Goal: Task Accomplishment & Management: Manage account settings

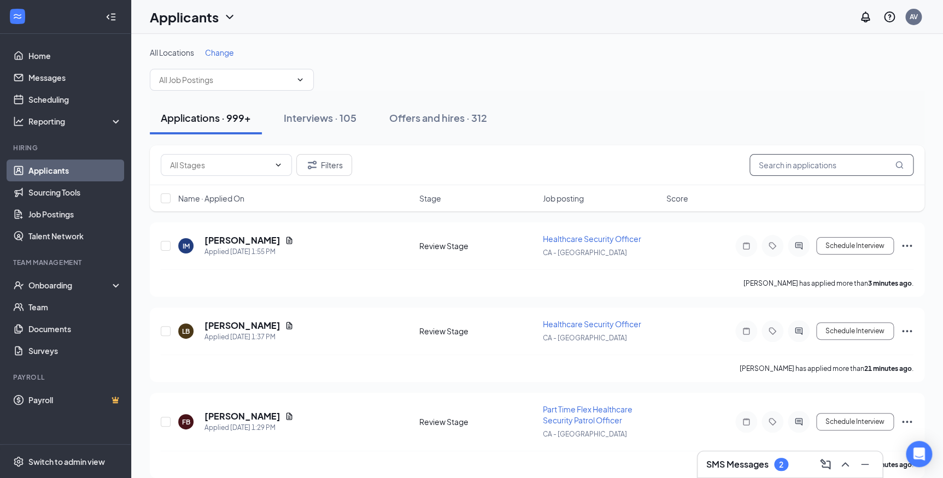
click at [793, 165] on input "text" at bounding box center [832, 165] width 164 height 22
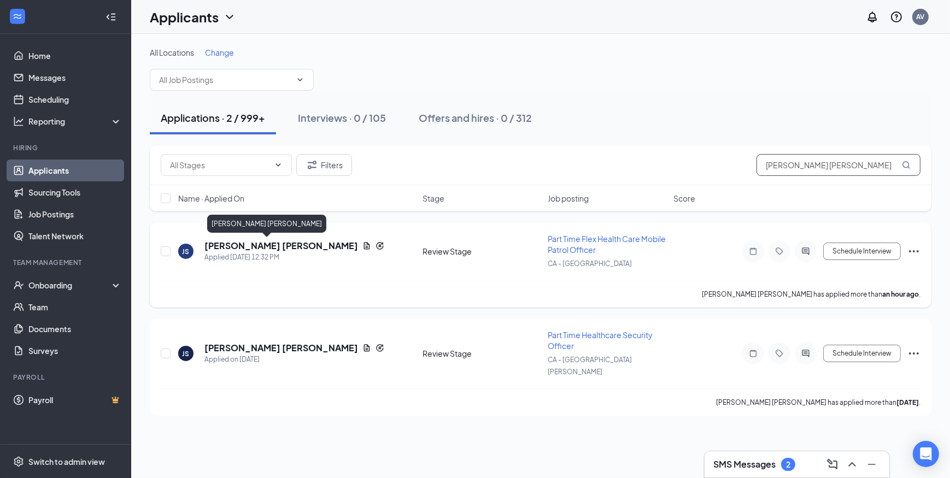
type input "[PERSON_NAME] [PERSON_NAME]"
click at [237, 244] on h5 "[PERSON_NAME] [PERSON_NAME]" at bounding box center [282, 246] width 154 height 12
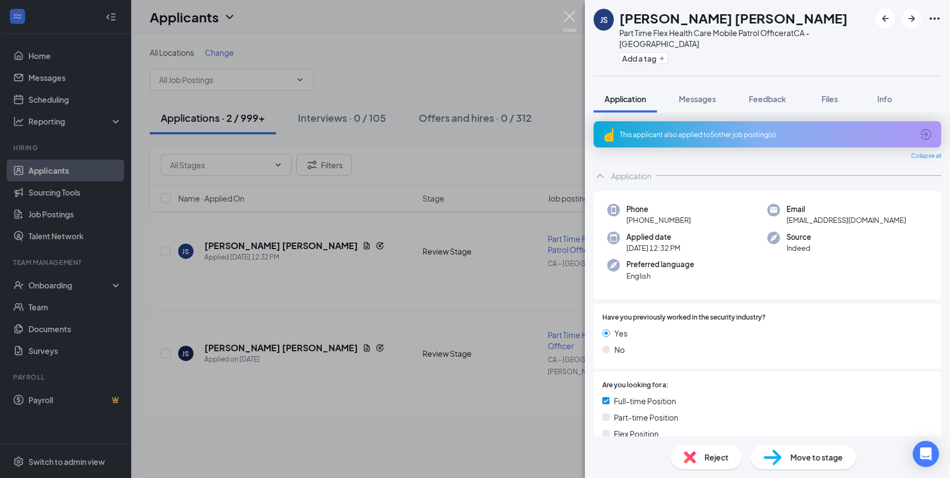
click at [573, 20] on img at bounding box center [570, 21] width 14 height 21
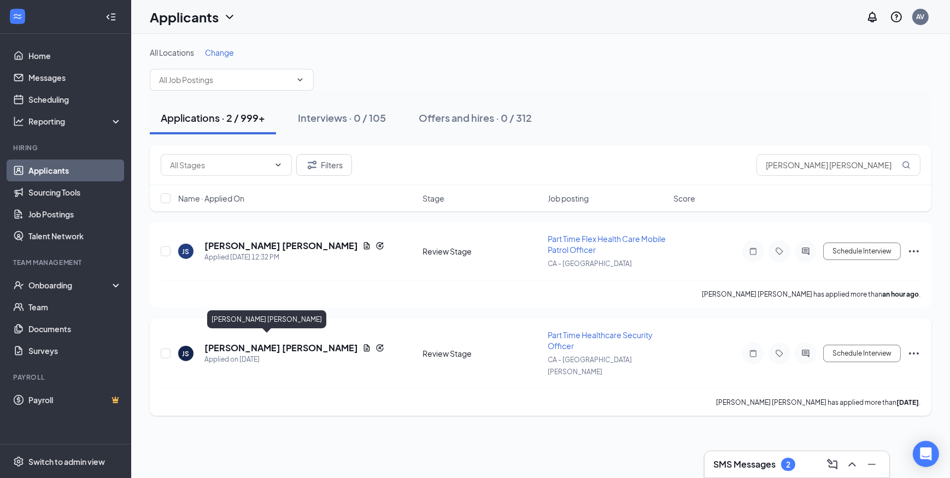
click at [241, 343] on h5 "[PERSON_NAME] [PERSON_NAME]" at bounding box center [282, 348] width 154 height 12
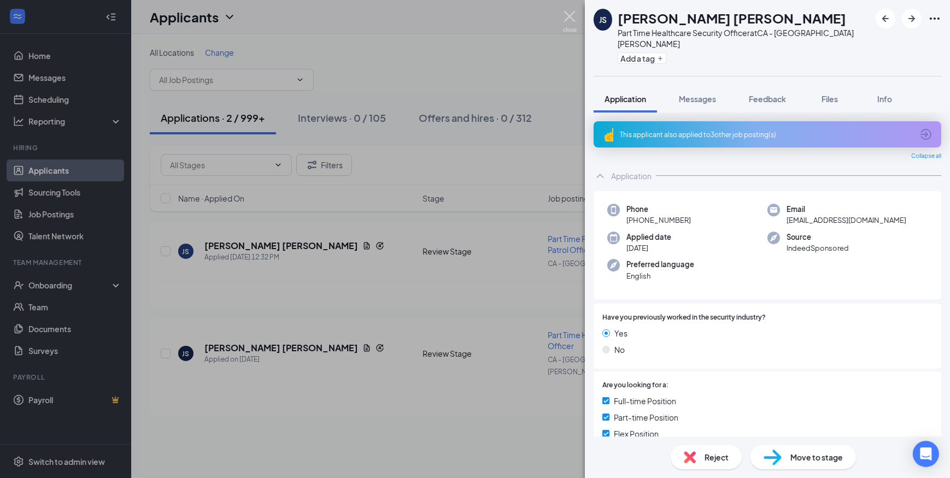
click at [569, 19] on img at bounding box center [570, 21] width 14 height 21
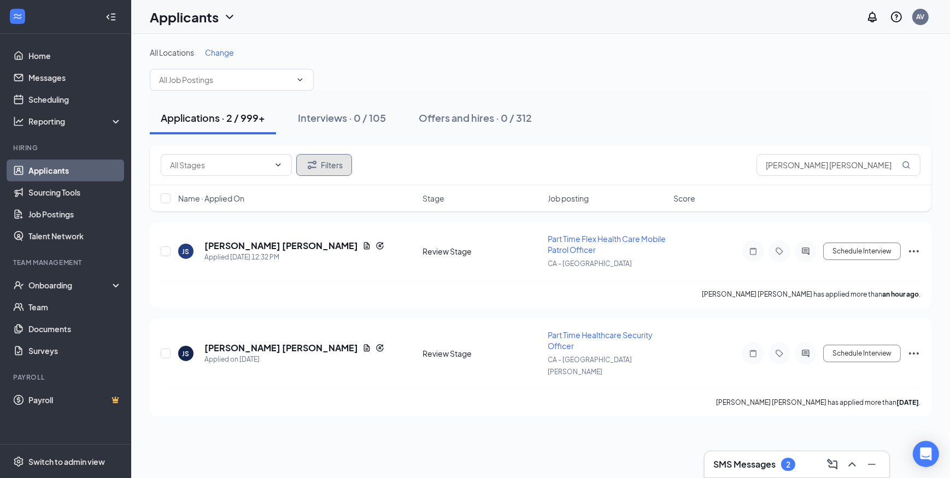
click at [318, 169] on icon "Filter" at bounding box center [312, 165] width 13 height 13
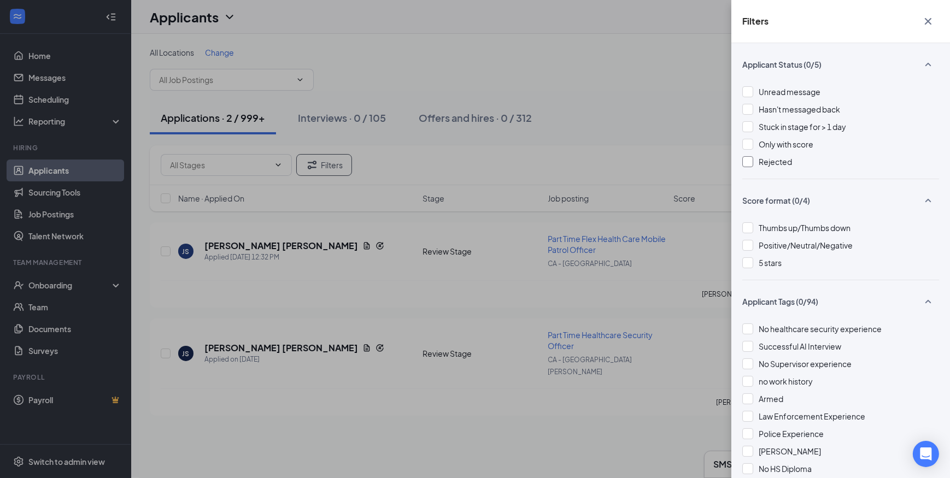
click at [749, 163] on div at bounding box center [748, 161] width 11 height 11
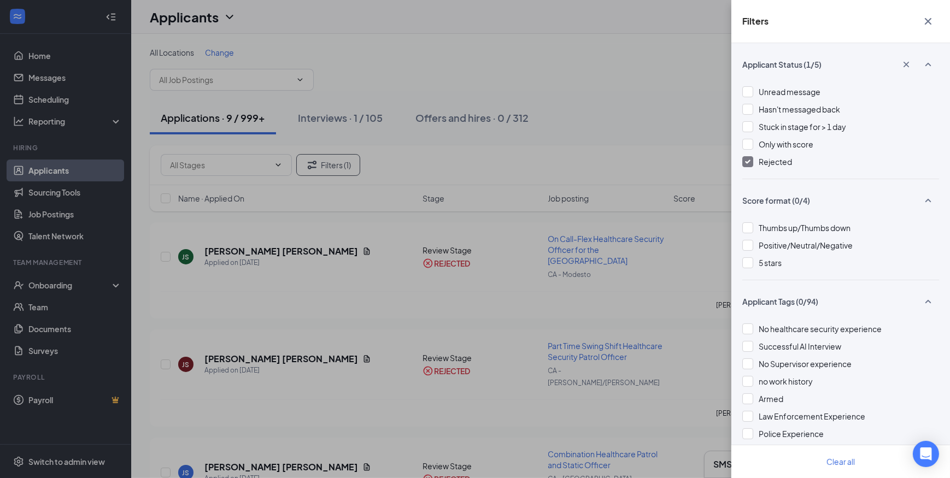
click at [930, 21] on button "button" at bounding box center [929, 21] width 22 height 21
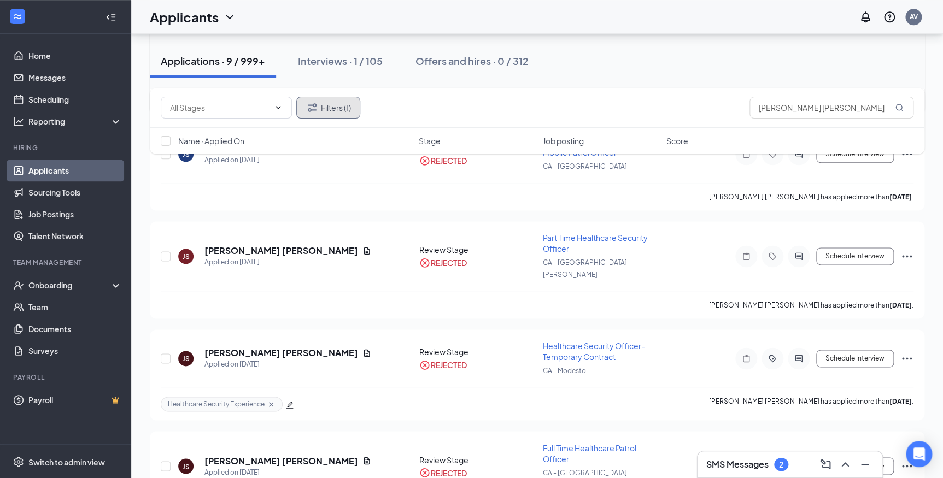
scroll to position [623, 0]
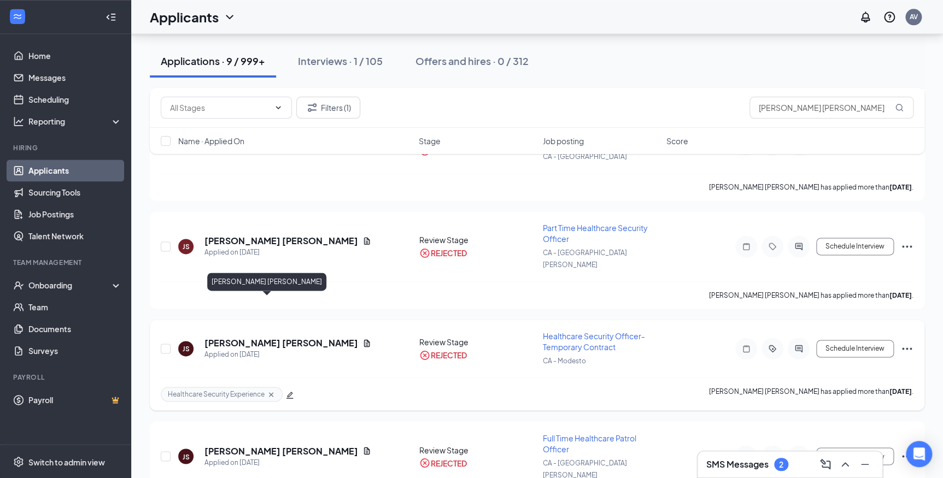
click at [232, 337] on h5 "[PERSON_NAME] [PERSON_NAME]" at bounding box center [282, 343] width 154 height 12
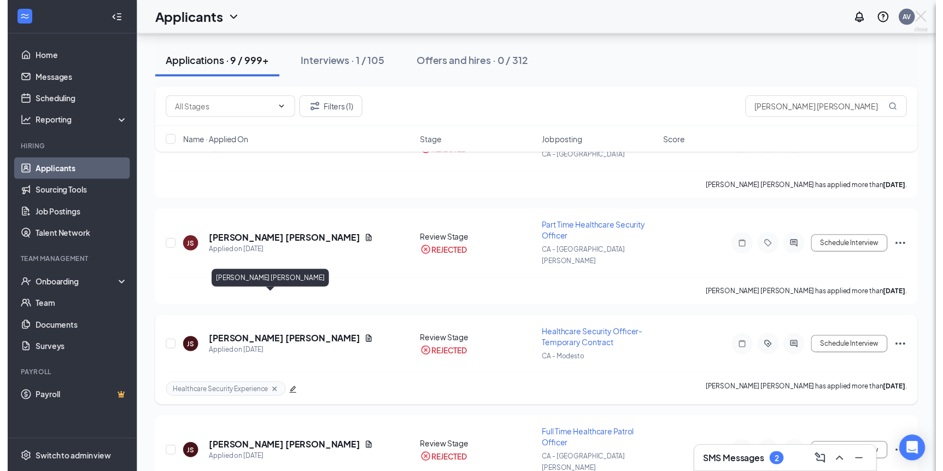
scroll to position [612, 0]
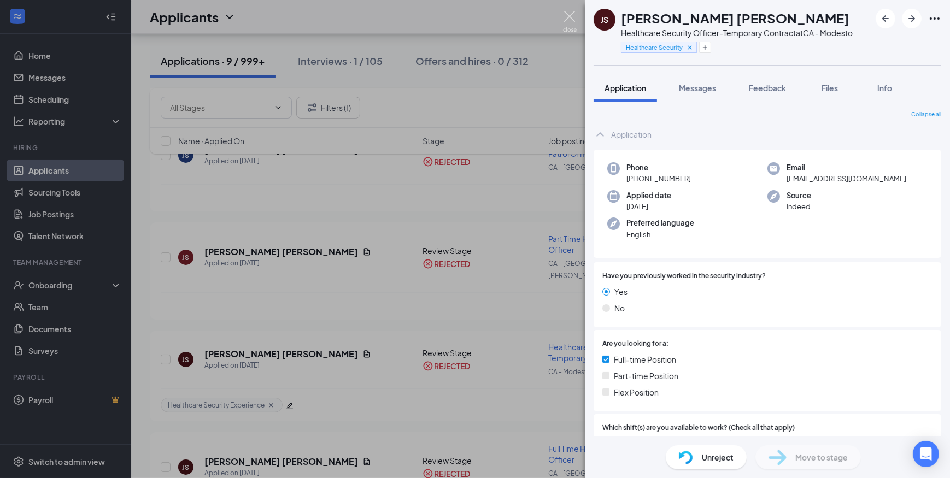
click at [573, 16] on img at bounding box center [570, 21] width 14 height 21
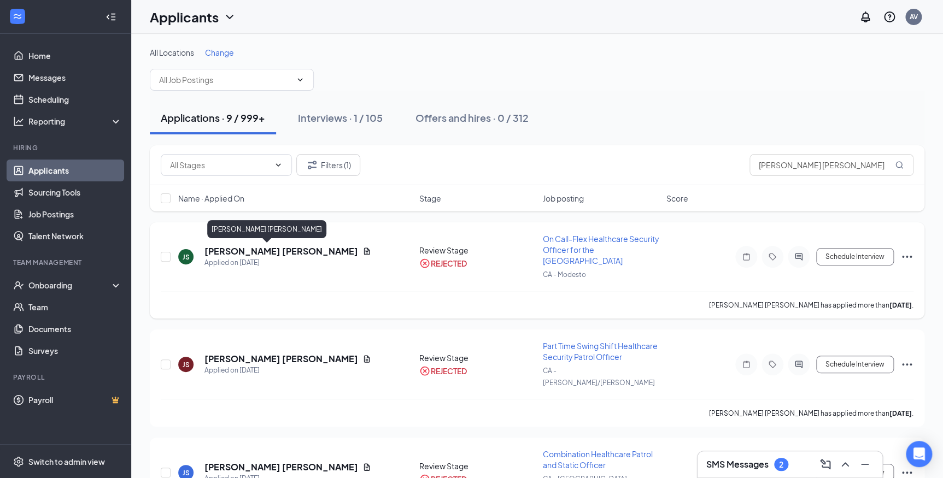
click at [246, 251] on h5 "[PERSON_NAME] [PERSON_NAME]" at bounding box center [282, 252] width 154 height 12
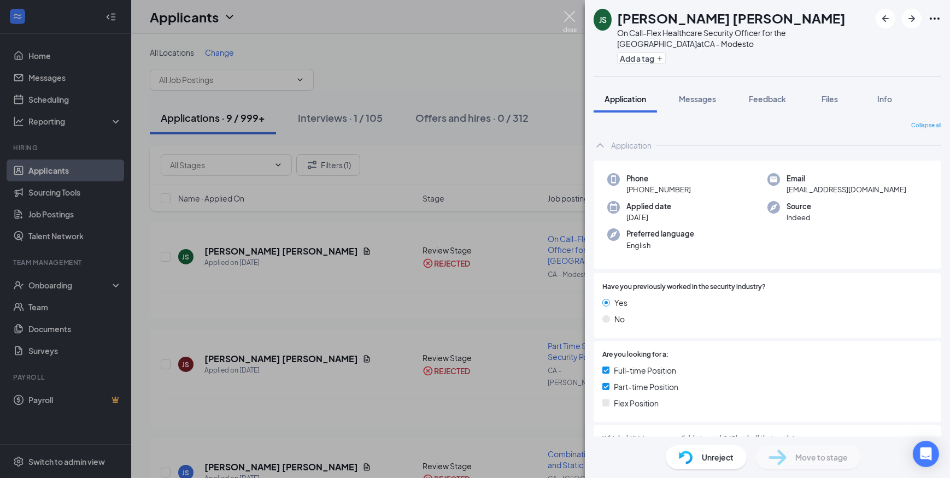
click at [569, 18] on img at bounding box center [570, 21] width 14 height 21
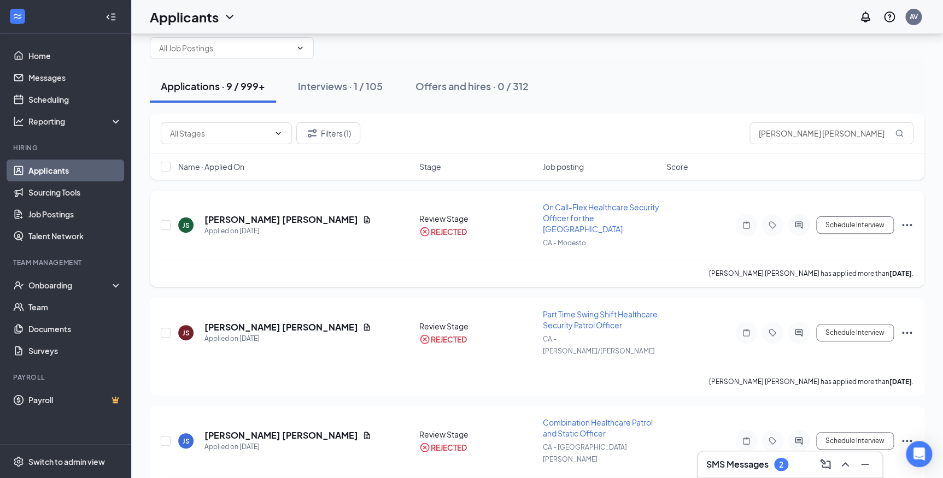
scroll to position [49, 0]
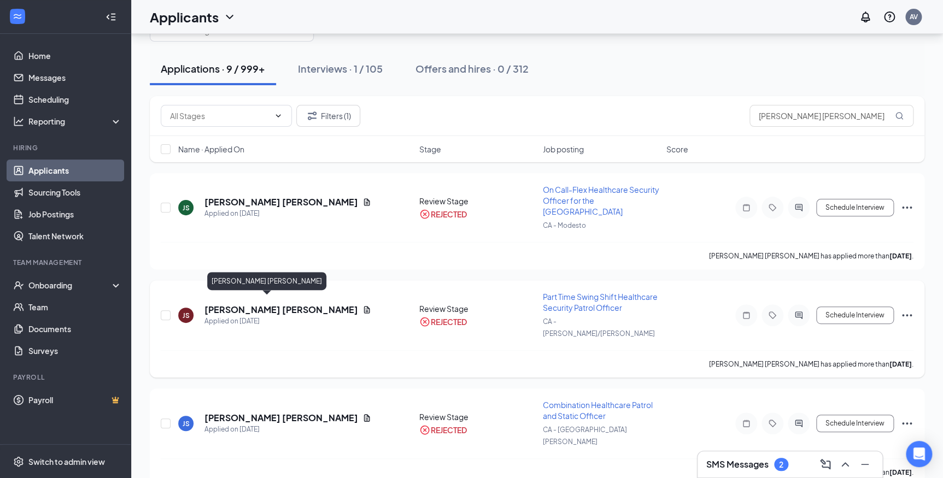
click at [244, 304] on h5 "[PERSON_NAME] [PERSON_NAME]" at bounding box center [282, 310] width 154 height 12
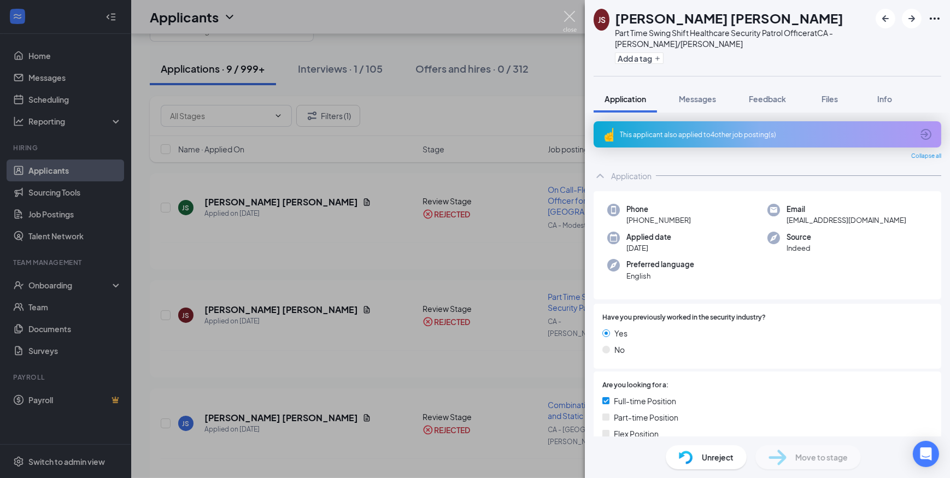
click at [571, 21] on img at bounding box center [570, 21] width 14 height 21
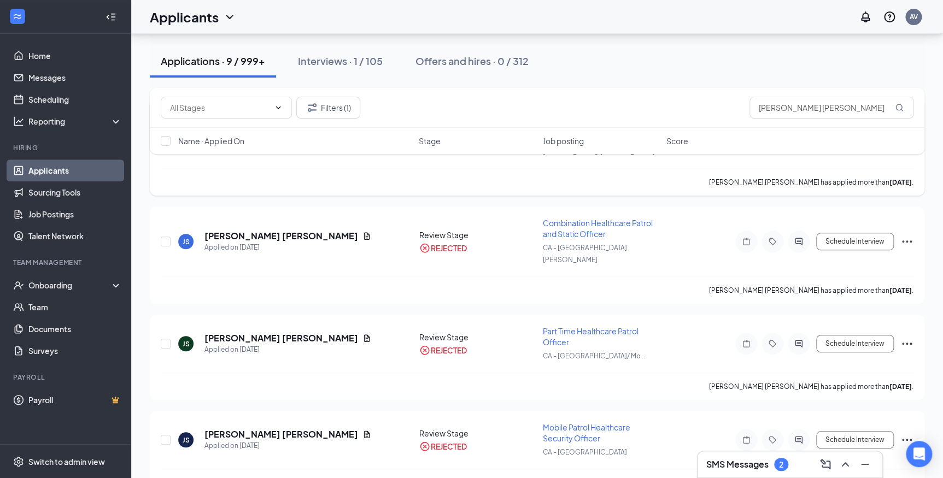
scroll to position [248, 0]
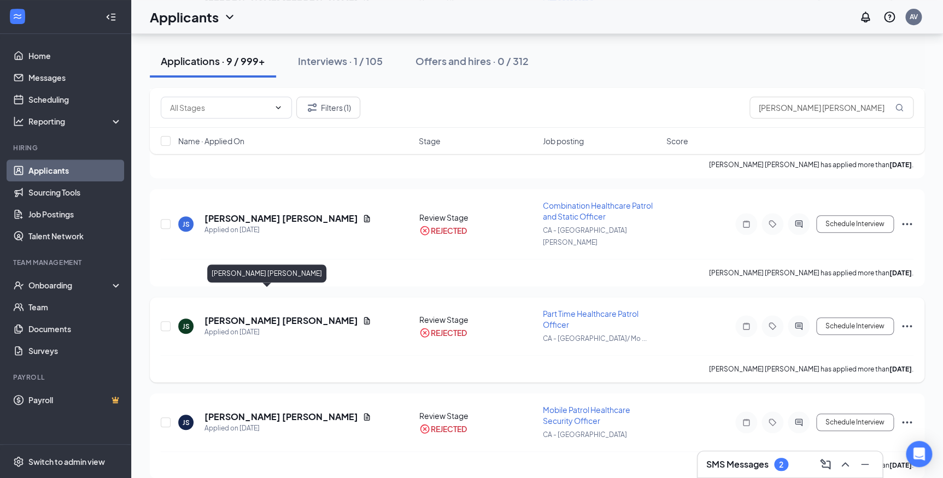
click at [237, 315] on h5 "[PERSON_NAME] [PERSON_NAME]" at bounding box center [282, 321] width 154 height 12
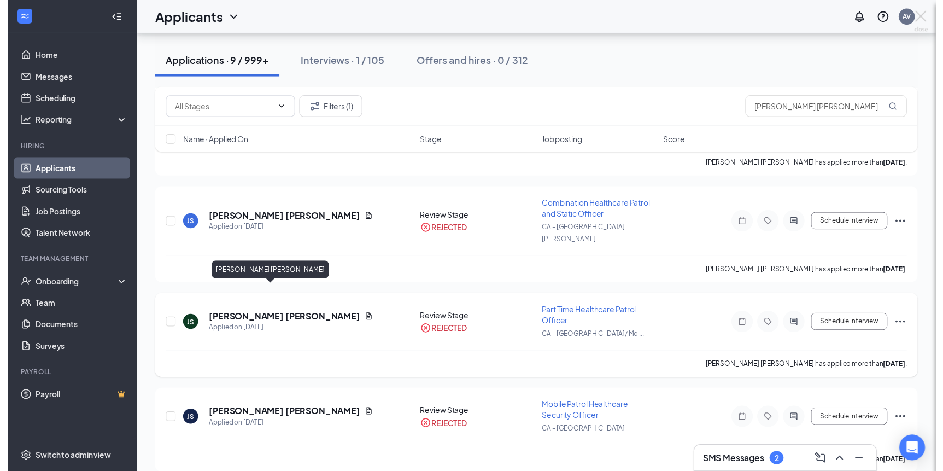
scroll to position [243, 0]
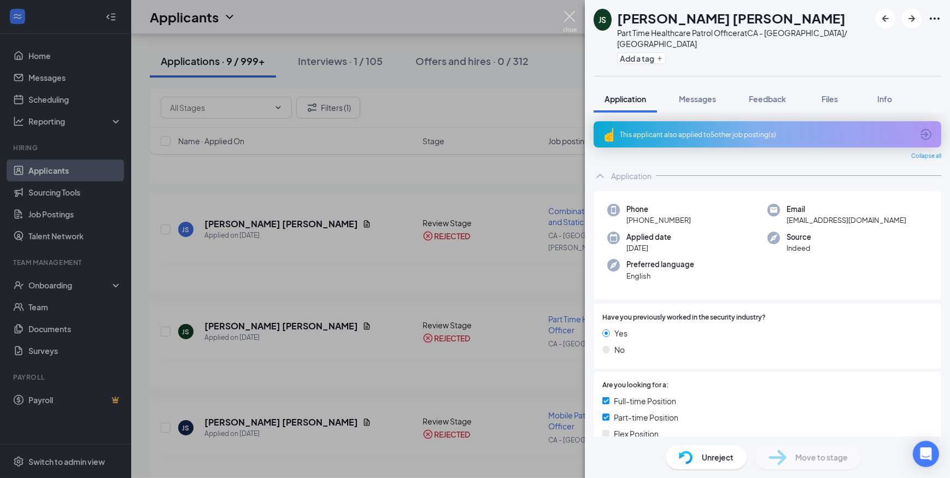
click at [569, 16] on img at bounding box center [570, 21] width 14 height 21
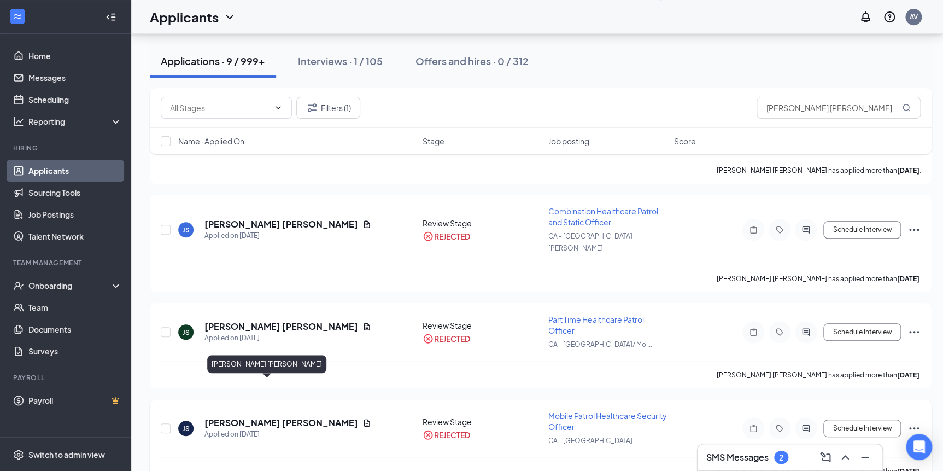
click at [230, 417] on h5 "[PERSON_NAME] [PERSON_NAME]" at bounding box center [282, 423] width 154 height 12
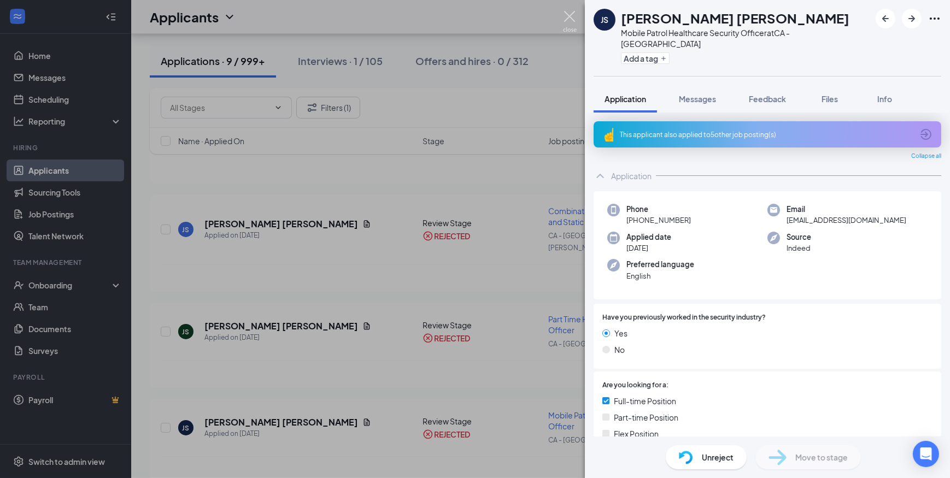
click at [570, 17] on img at bounding box center [570, 21] width 14 height 21
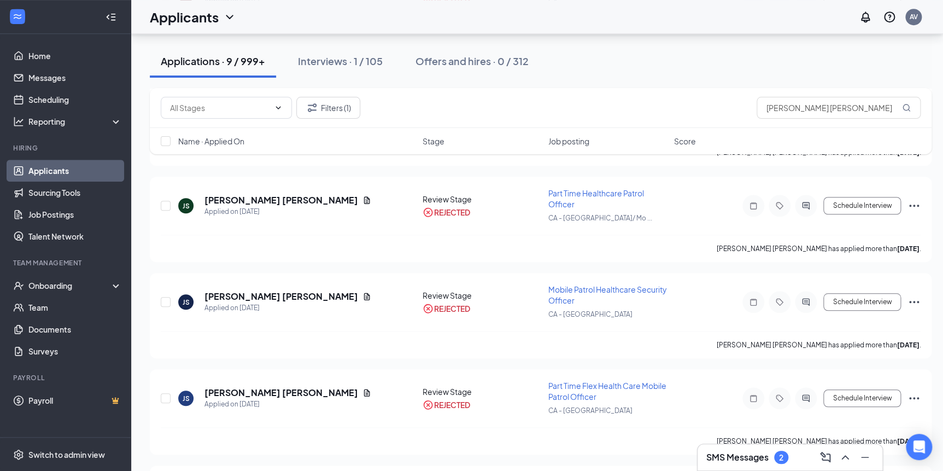
scroll to position [392, 0]
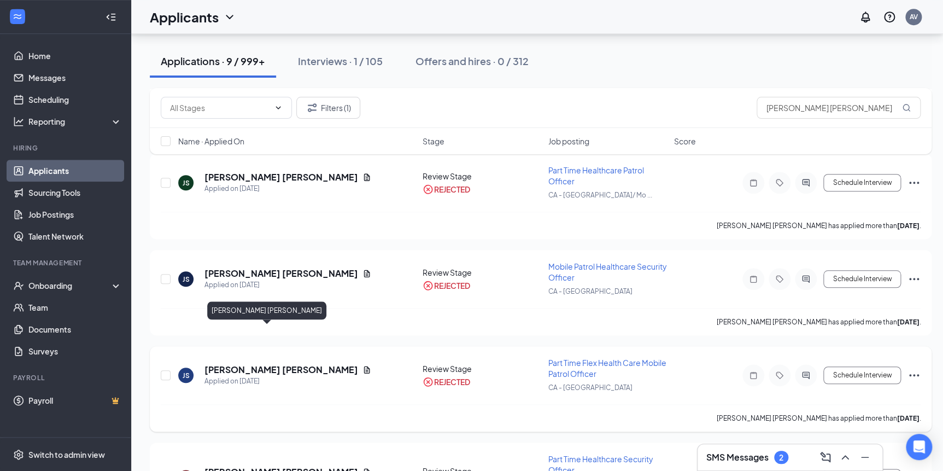
click at [247, 364] on h5 "[PERSON_NAME] [PERSON_NAME]" at bounding box center [282, 370] width 154 height 12
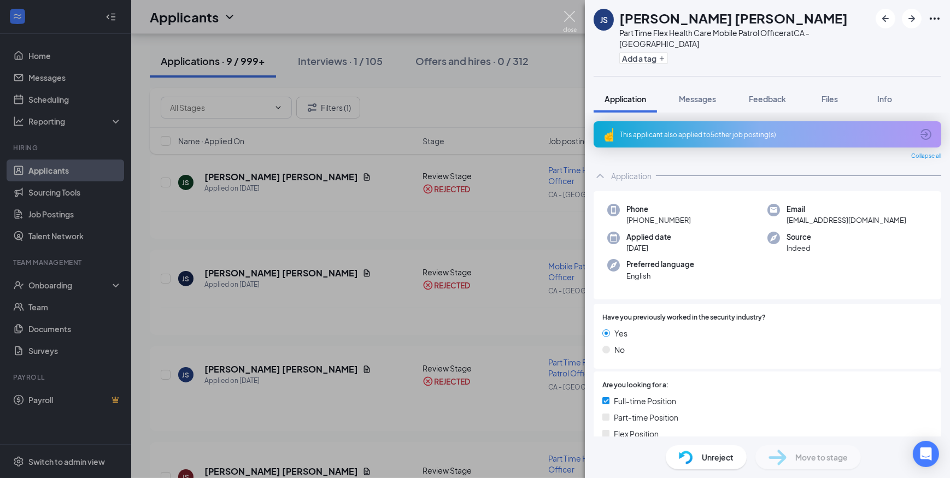
click at [569, 19] on img at bounding box center [570, 21] width 14 height 21
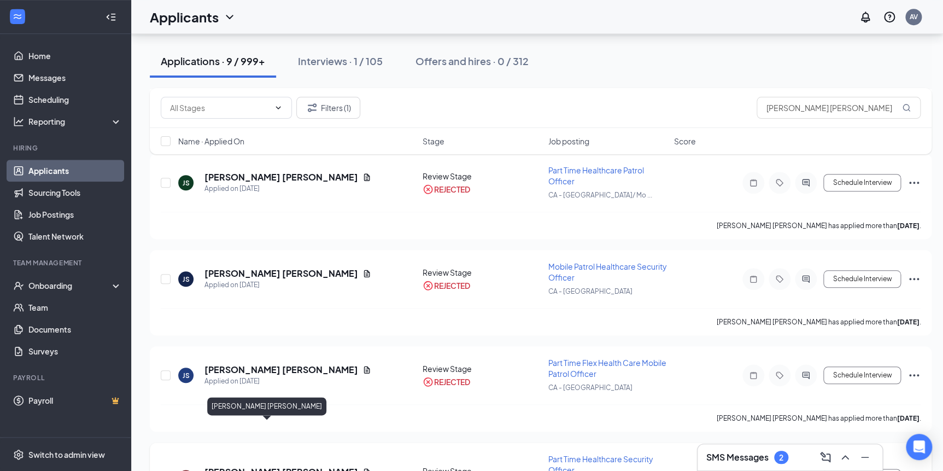
click at [238, 466] on h5 "[PERSON_NAME] [PERSON_NAME]" at bounding box center [282, 472] width 154 height 12
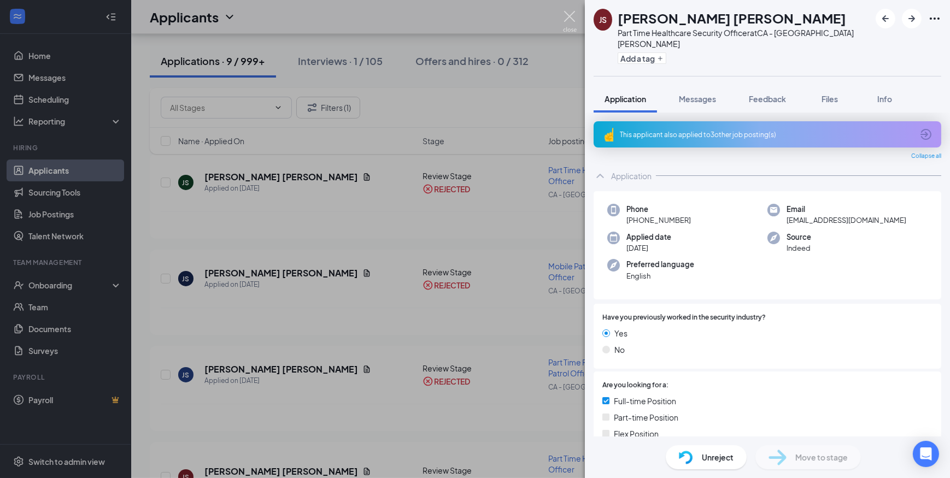
click at [574, 15] on img at bounding box center [570, 21] width 14 height 21
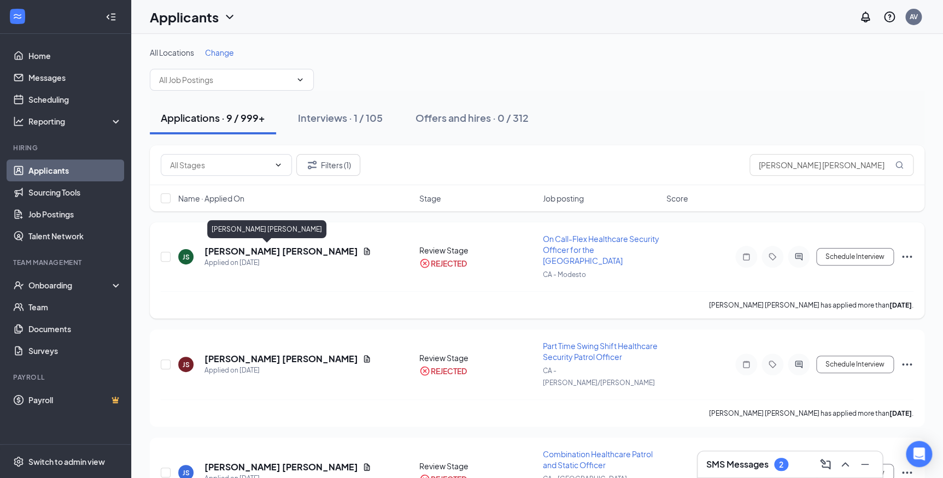
click at [223, 252] on h5 "[PERSON_NAME] [PERSON_NAME]" at bounding box center [282, 252] width 154 height 12
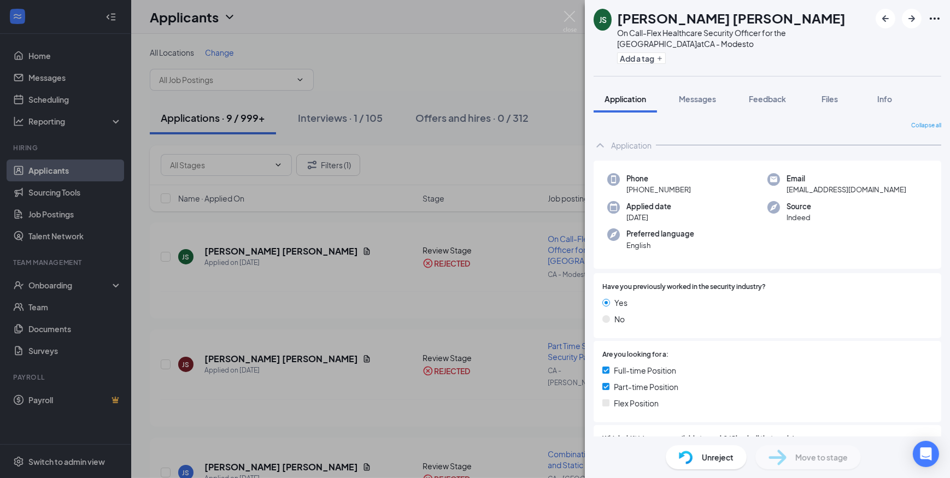
click at [711, 459] on span "Unreject" at bounding box center [718, 458] width 32 height 12
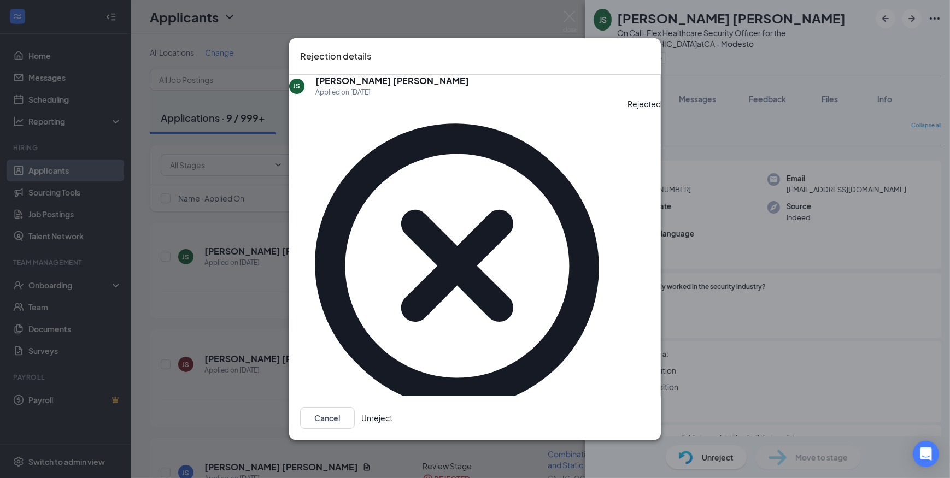
click at [393, 407] on button "Unreject" at bounding box center [376, 418] width 31 height 22
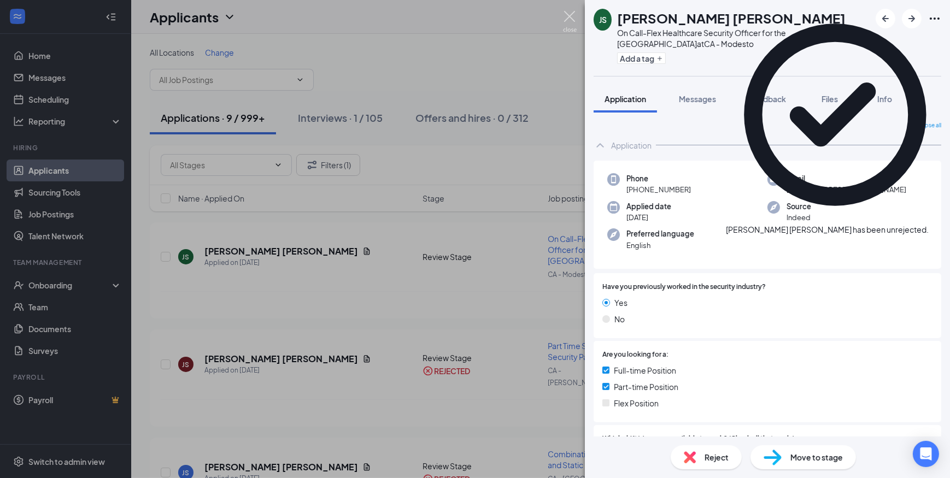
click at [568, 14] on img at bounding box center [570, 21] width 14 height 21
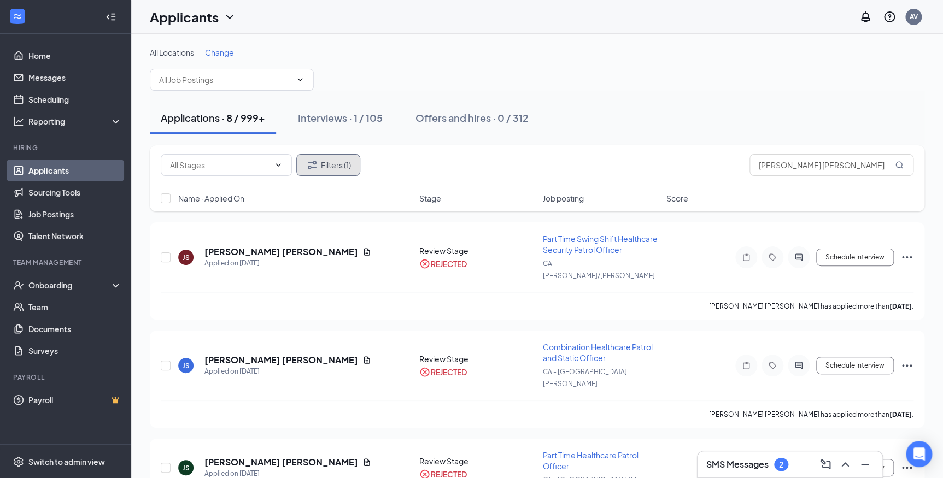
click at [318, 171] on icon "Filter" at bounding box center [312, 165] width 13 height 13
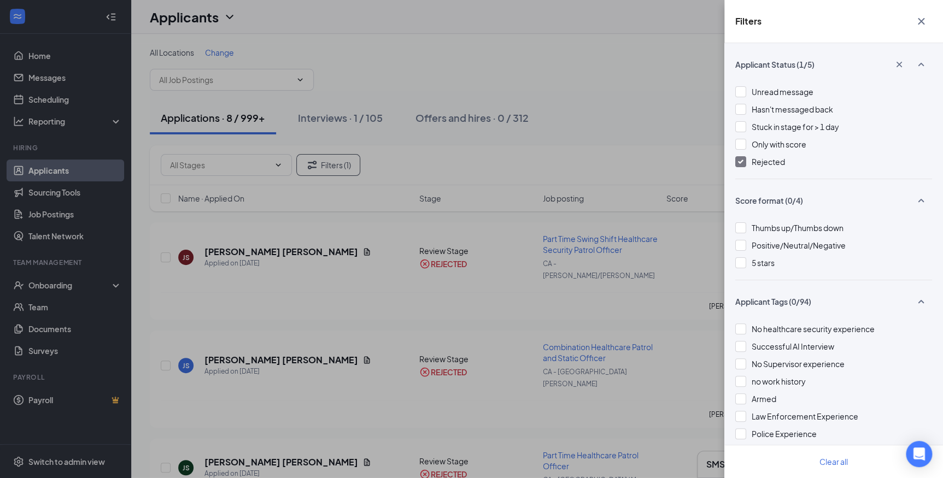
click at [735, 163] on div at bounding box center [740, 161] width 11 height 11
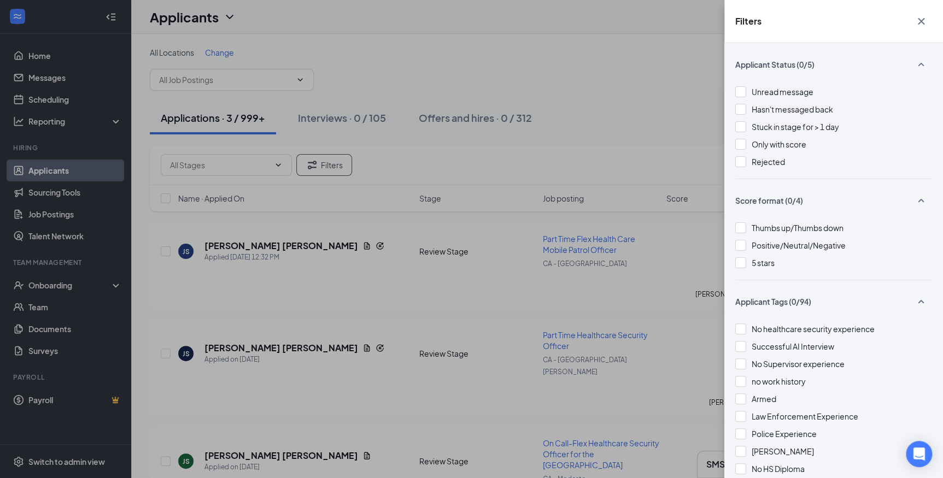
click at [923, 20] on icon "Cross" at bounding box center [921, 21] width 7 height 7
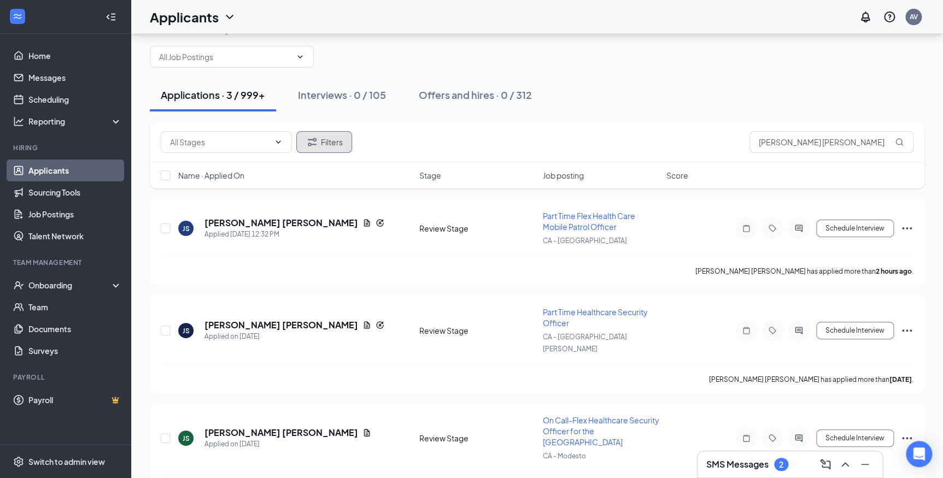
scroll to position [44, 0]
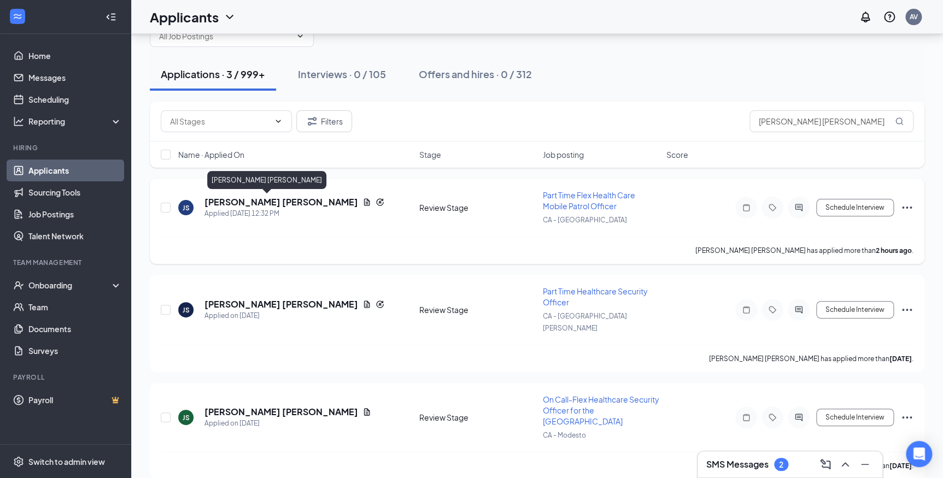
click at [242, 204] on h5 "[PERSON_NAME] [PERSON_NAME]" at bounding box center [282, 202] width 154 height 12
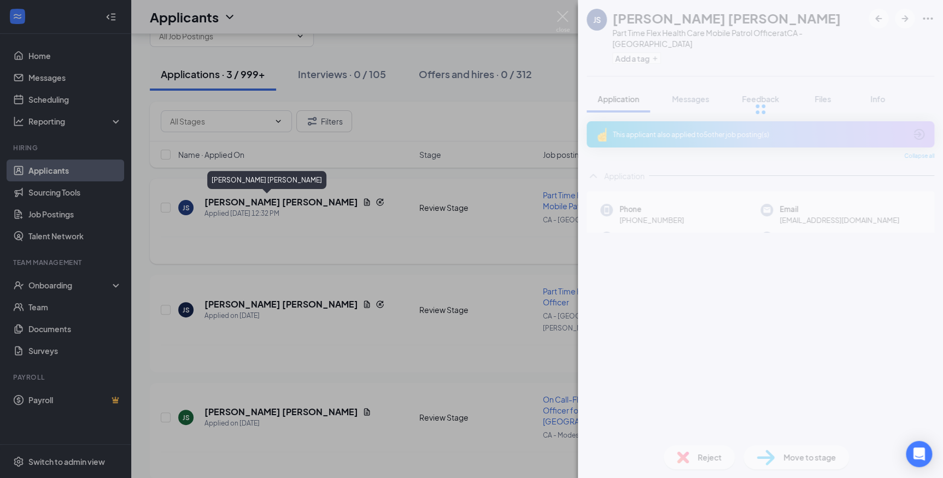
scroll to position [33, 0]
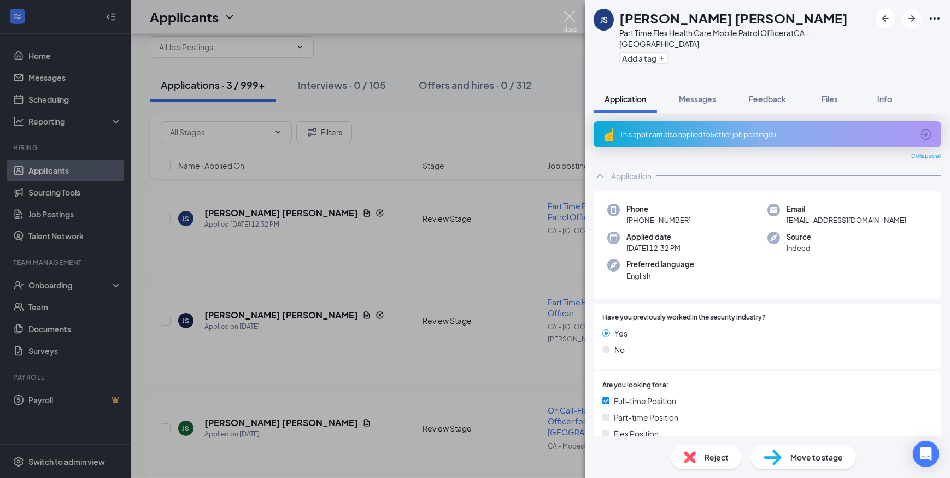
click at [569, 16] on img at bounding box center [570, 21] width 14 height 21
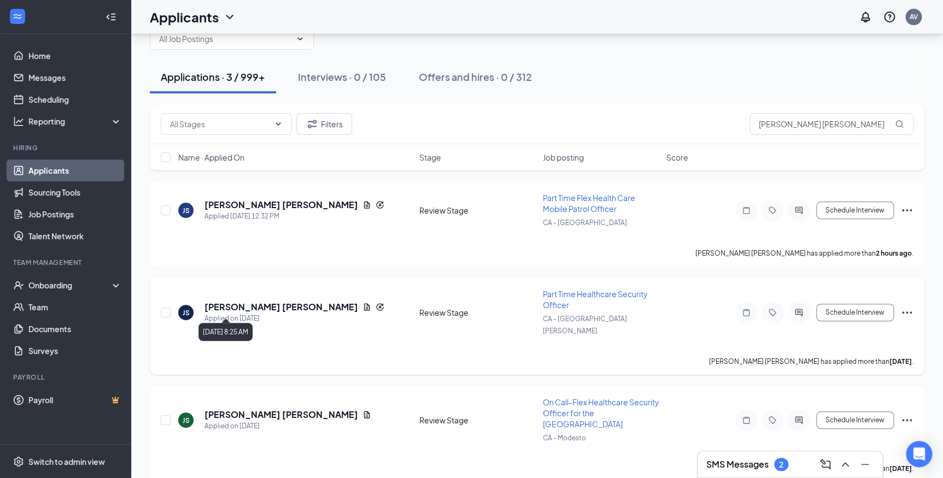
scroll to position [44, 0]
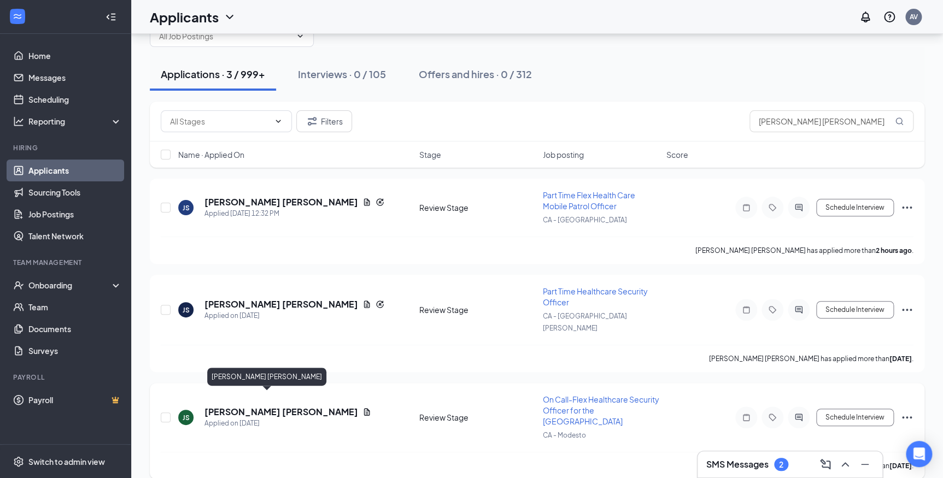
click at [225, 406] on h5 "[PERSON_NAME] [PERSON_NAME]" at bounding box center [282, 412] width 154 height 12
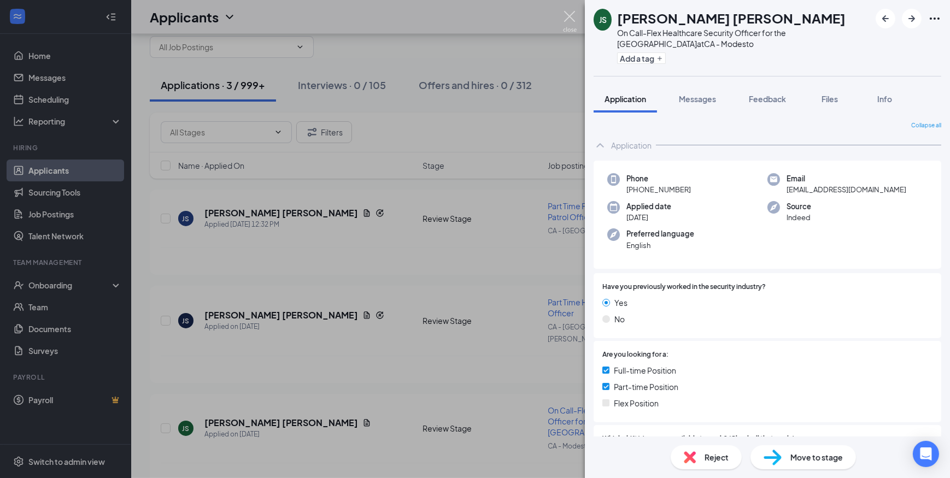
click at [572, 14] on img at bounding box center [570, 21] width 14 height 21
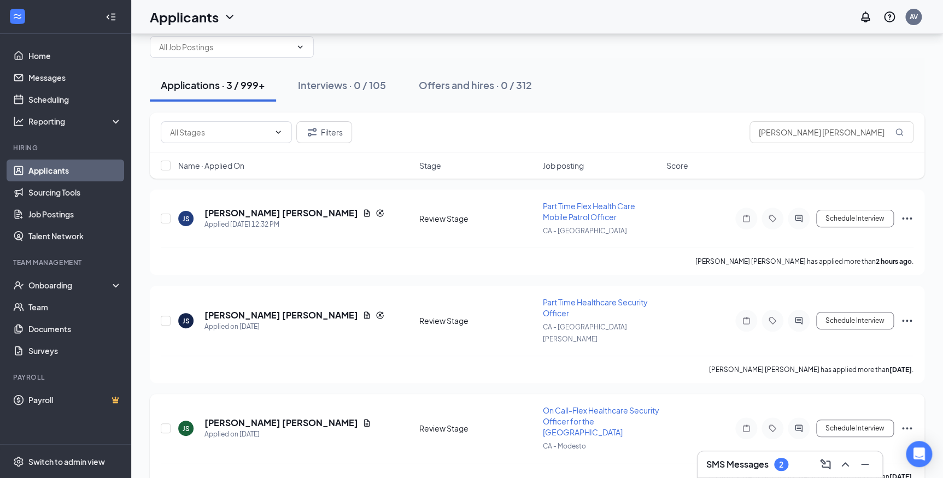
click at [906, 428] on icon "Ellipses" at bounding box center [907, 429] width 10 height 2
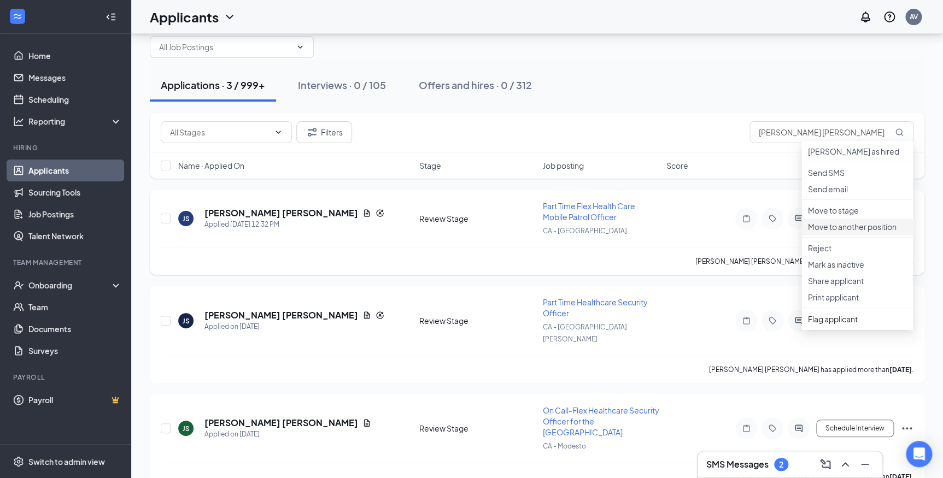
click at [872, 232] on p "Move to another position" at bounding box center [857, 226] width 98 height 11
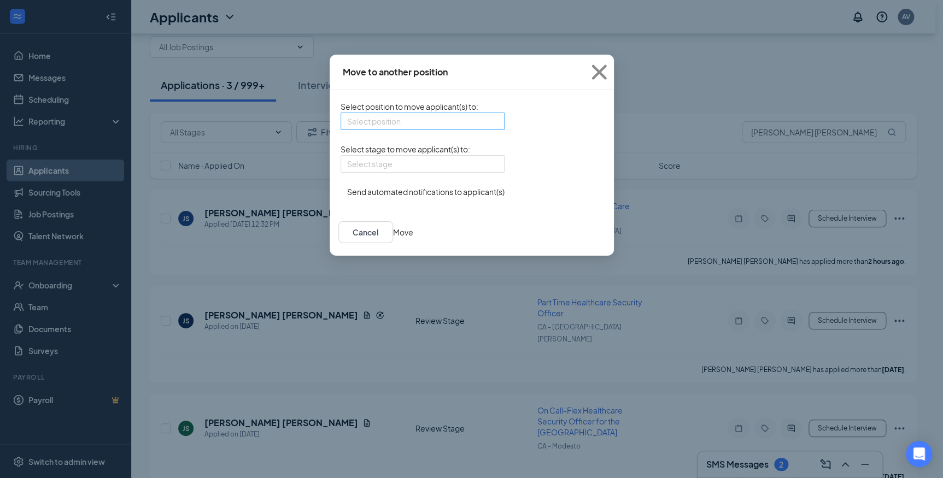
click at [410, 125] on input "search" at bounding box center [418, 121] width 143 height 16
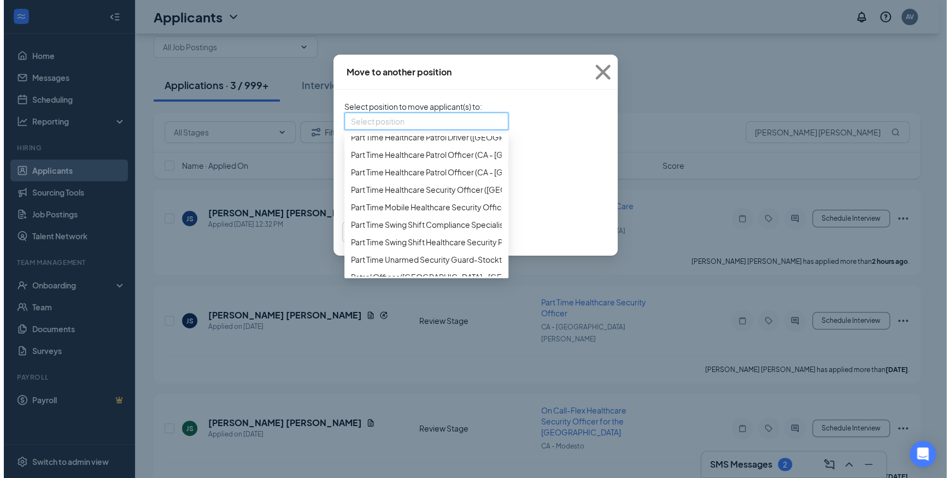
scroll to position [845, 0]
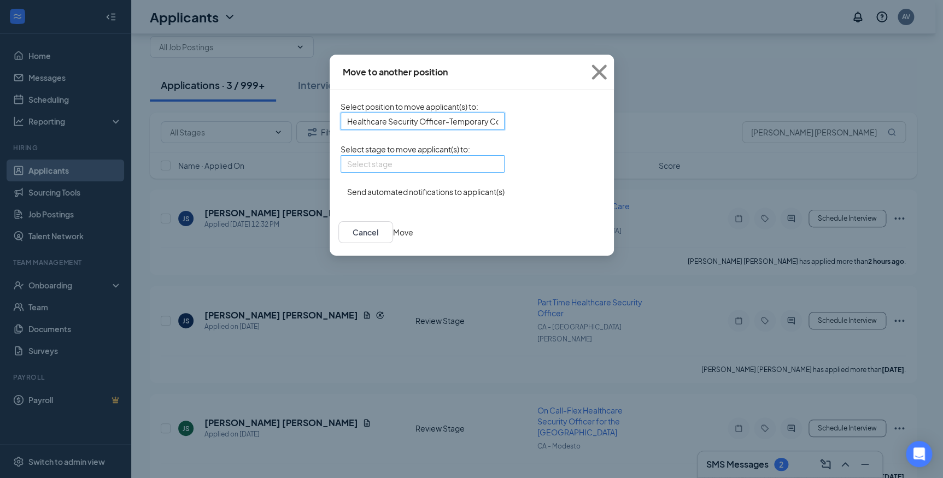
click at [388, 172] on input "search" at bounding box center [418, 164] width 143 height 16
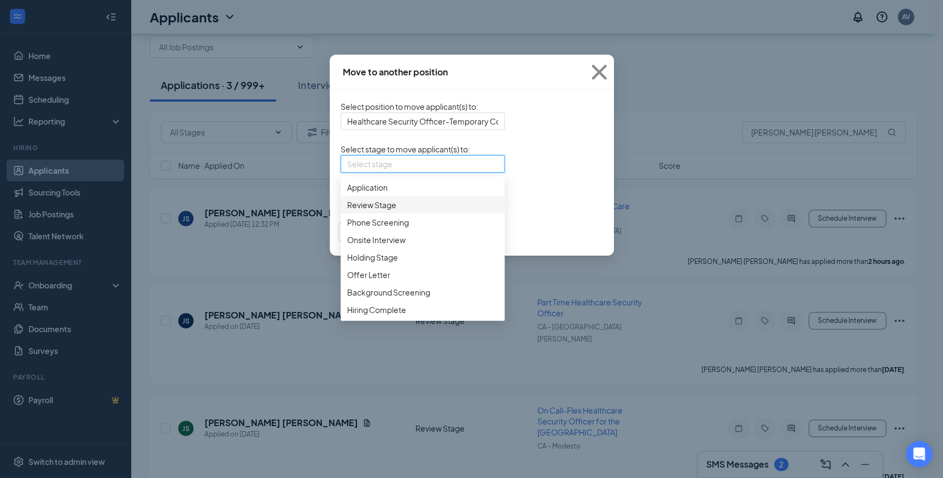
click at [347, 211] on span "Review Stage" at bounding box center [371, 205] width 49 height 12
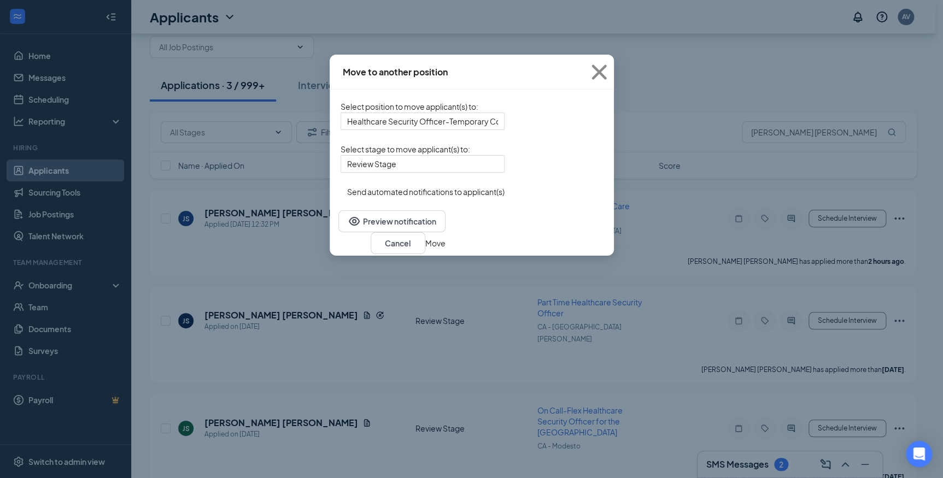
click at [446, 249] on button "Move" at bounding box center [435, 243] width 20 height 12
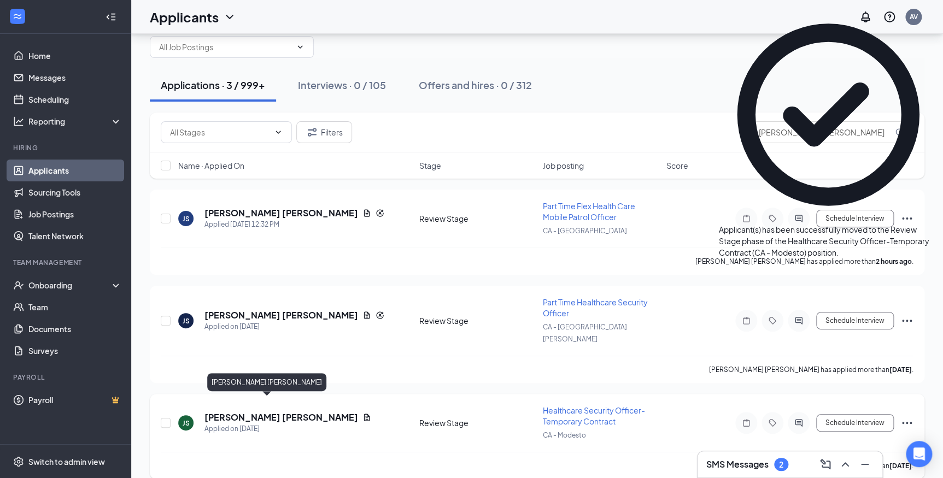
click at [246, 412] on h5 "[PERSON_NAME] [PERSON_NAME]" at bounding box center [282, 418] width 154 height 12
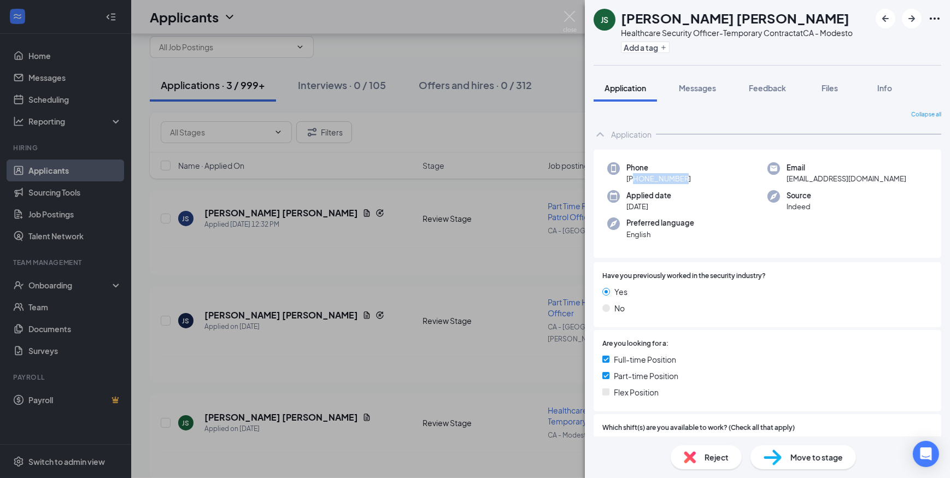
drag, startPoint x: 634, startPoint y: 176, endPoint x: 691, endPoint y: 182, distance: 56.6
click at [691, 182] on div "Phone [PHONE_NUMBER]" at bounding box center [688, 173] width 160 height 22
copy span "3502266616"
drag, startPoint x: 783, startPoint y: 178, endPoint x: 885, endPoint y: 179, distance: 102.3
click at [885, 179] on div "Email [EMAIL_ADDRESS][DOMAIN_NAME]" at bounding box center [848, 173] width 160 height 22
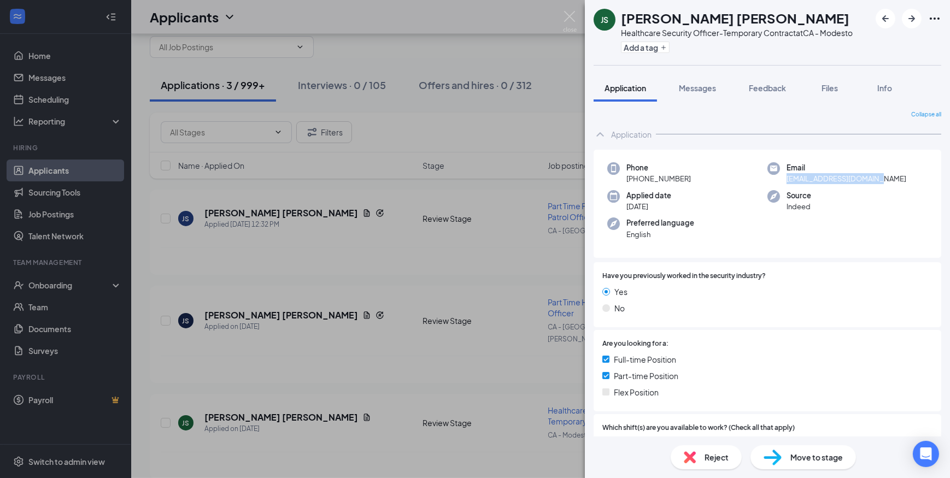
copy span "[EMAIL_ADDRESS][DOMAIN_NAME]"
click at [779, 463] on img at bounding box center [773, 458] width 18 height 16
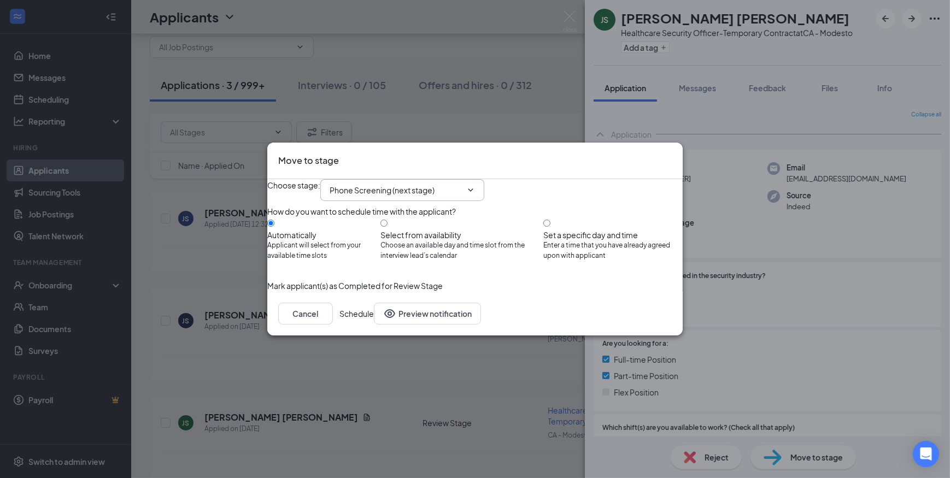
click at [475, 186] on icon "ChevronDown" at bounding box center [470, 190] width 9 height 9
click at [446, 184] on input "Phone Screening (next stage)" at bounding box center [396, 190] width 132 height 12
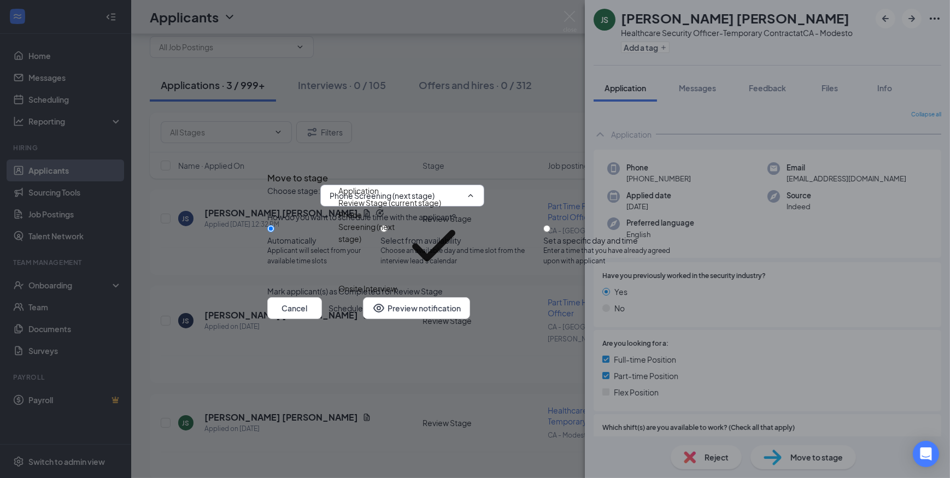
click at [389, 295] on div "Holding Stage" at bounding box center [363, 301] width 51 height 12
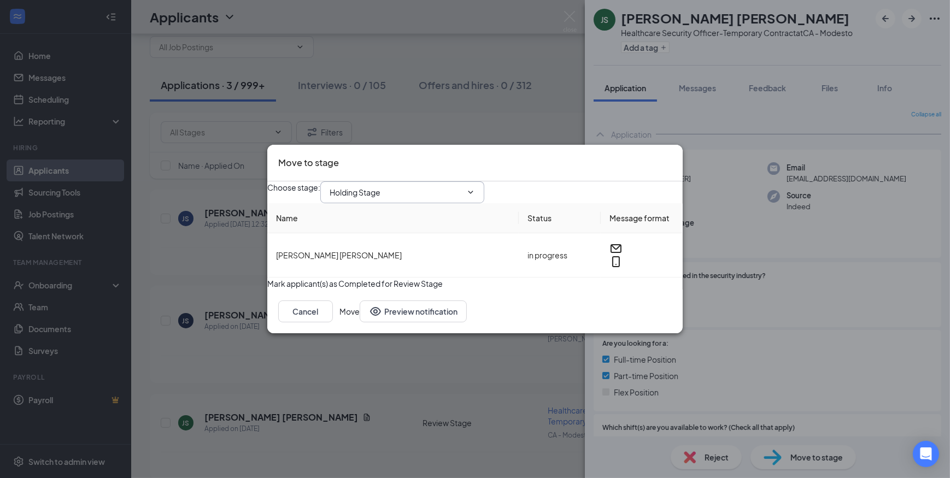
click at [432, 186] on input "Holding Stage" at bounding box center [396, 192] width 132 height 12
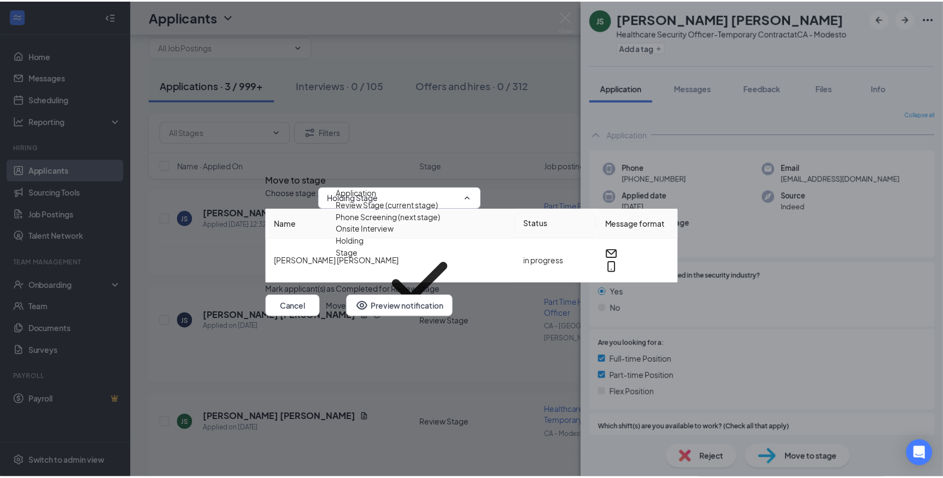
scroll to position [62, 0]
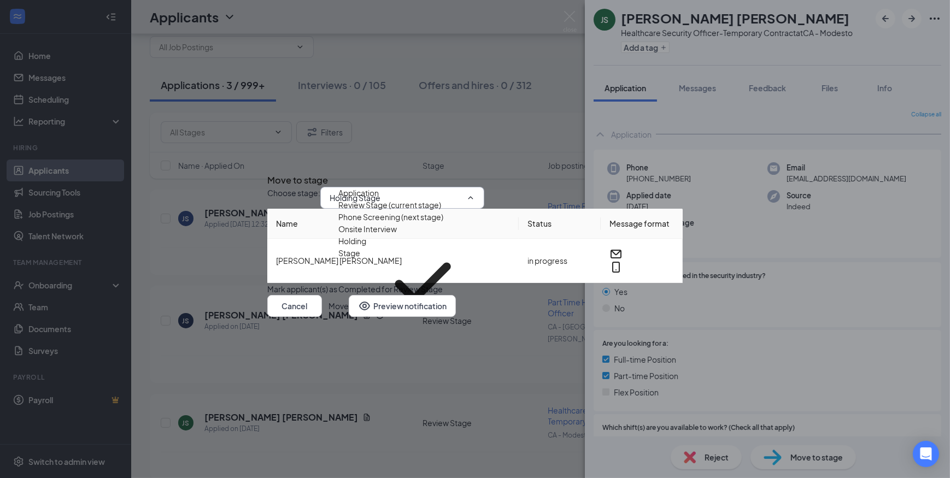
click at [388, 355] on div "Hiring Complete" at bounding box center [367, 361] width 59 height 12
type input "Hiring Complete"
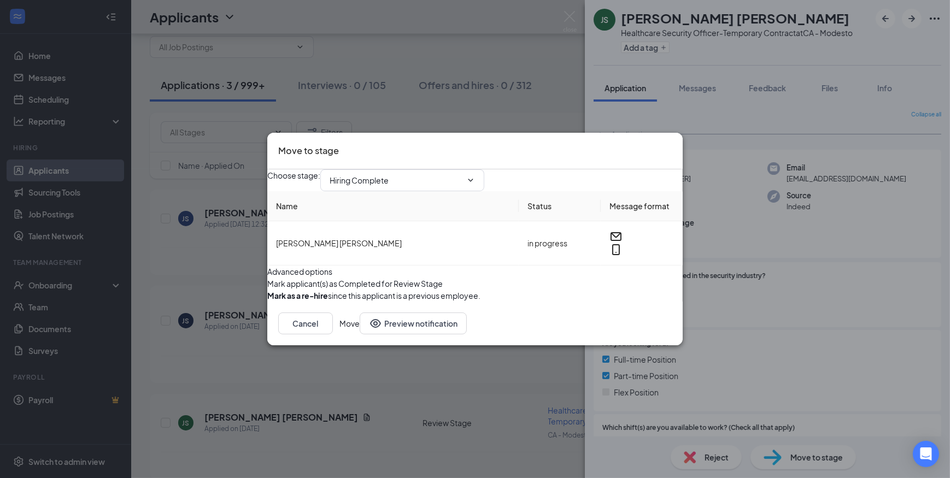
click at [360, 335] on button "Move" at bounding box center [350, 324] width 20 height 22
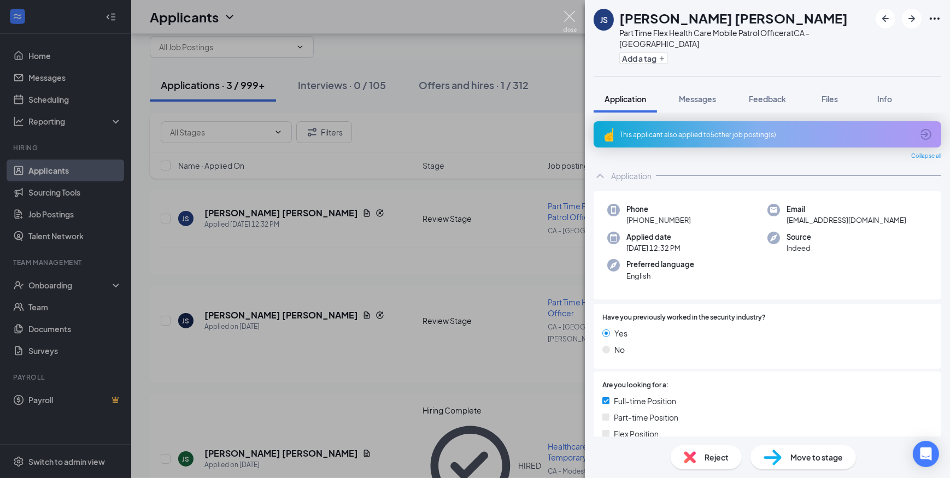
click at [572, 13] on img at bounding box center [570, 21] width 14 height 21
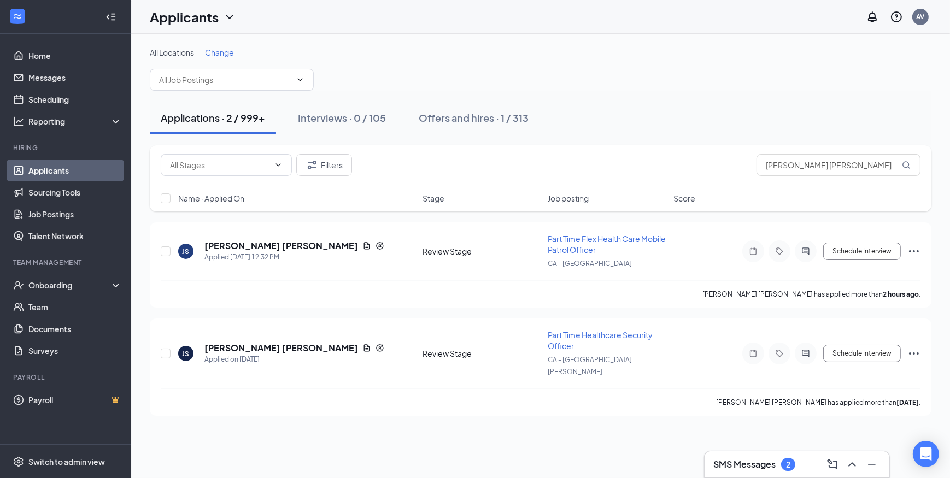
click at [458, 89] on div "All Locations Change" at bounding box center [541, 69] width 782 height 44
click at [458, 116] on div "Offers and hires · 1 / 313" at bounding box center [474, 118] width 110 height 14
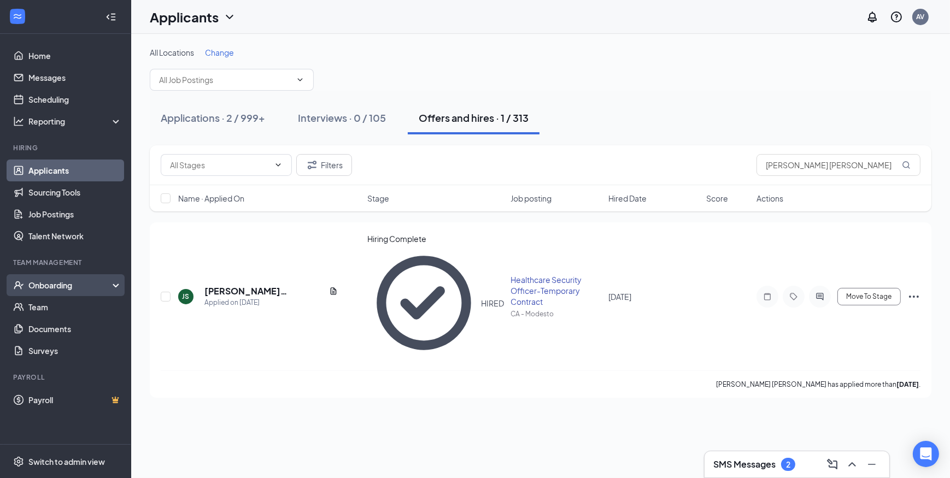
click at [36, 289] on div "Onboarding" at bounding box center [70, 285] width 84 height 11
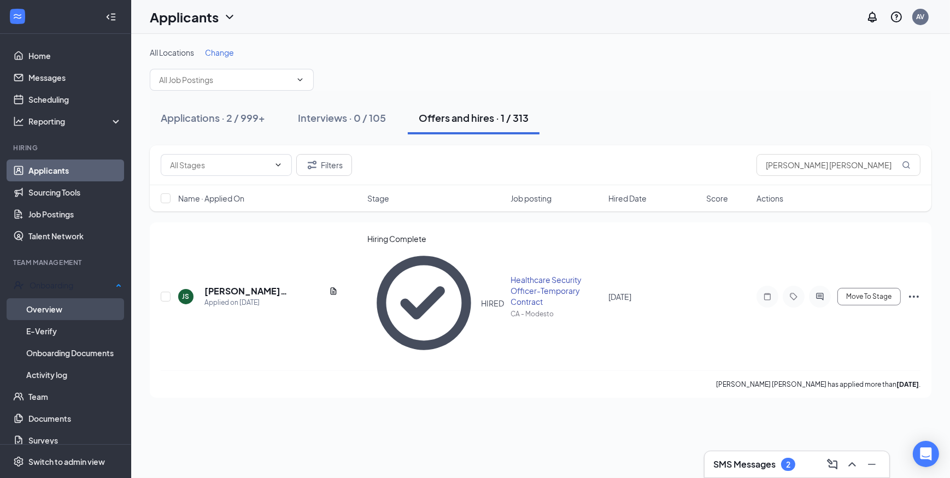
click at [44, 306] on link "Overview" at bounding box center [74, 310] width 96 height 22
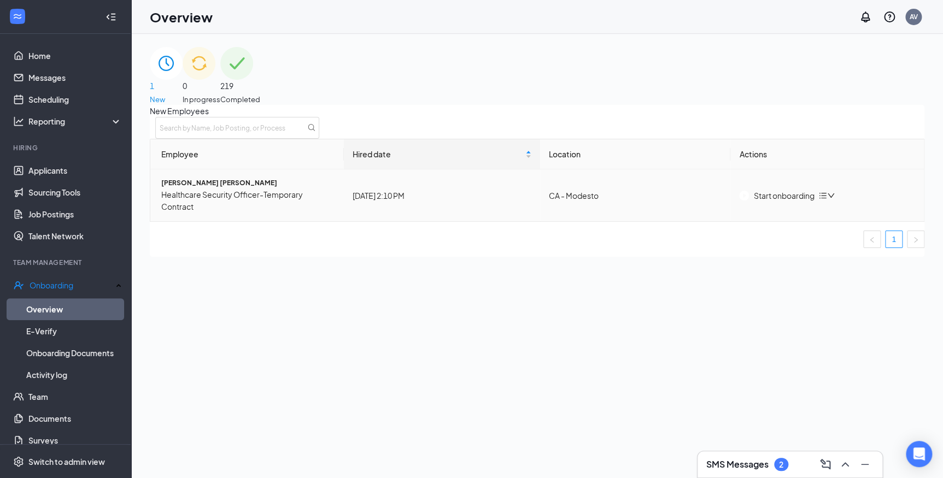
click at [183, 189] on span "[PERSON_NAME] [PERSON_NAME]" at bounding box center [248, 183] width 174 height 10
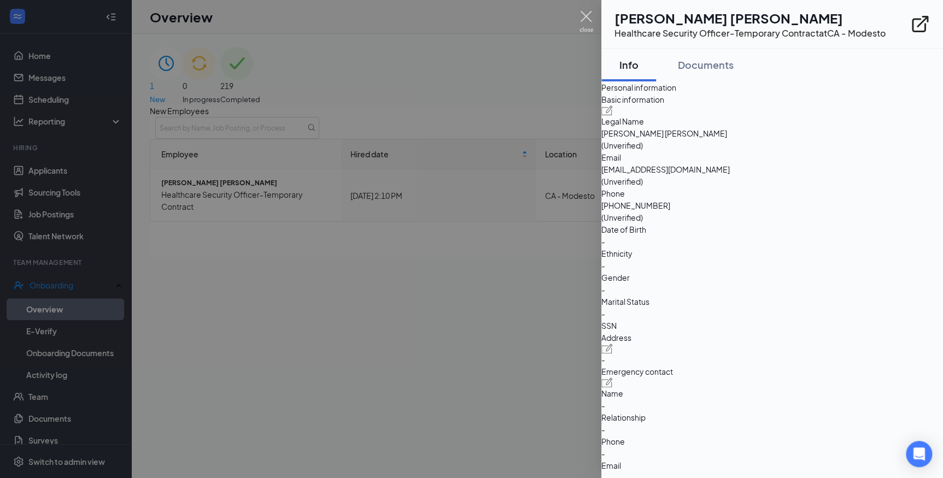
drag, startPoint x: 585, startPoint y: 12, endPoint x: 580, endPoint y: 30, distance: 18.3
click at [585, 13] on img at bounding box center [587, 21] width 14 height 21
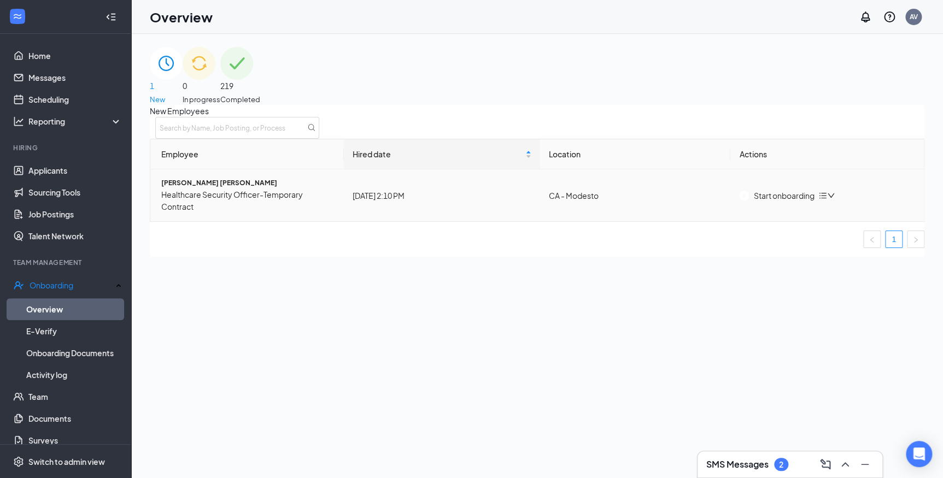
click at [789, 202] on div "Start onboarding" at bounding box center [776, 196] width 75 height 12
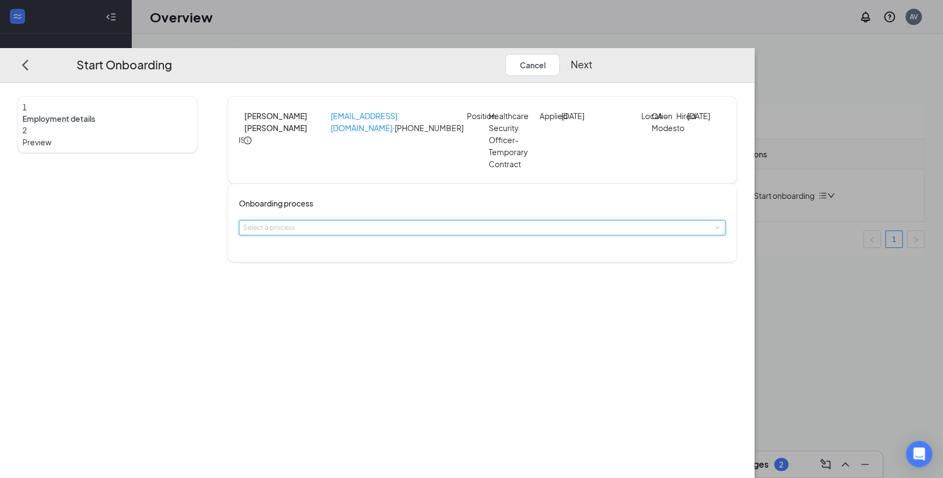
click at [420, 235] on div "Select a process" at bounding box center [482, 228] width 478 height 14
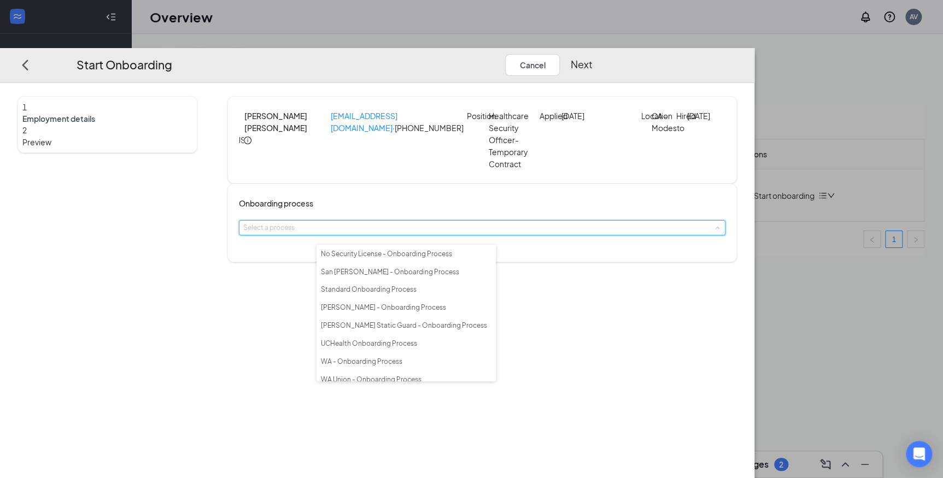
scroll to position [166, 0]
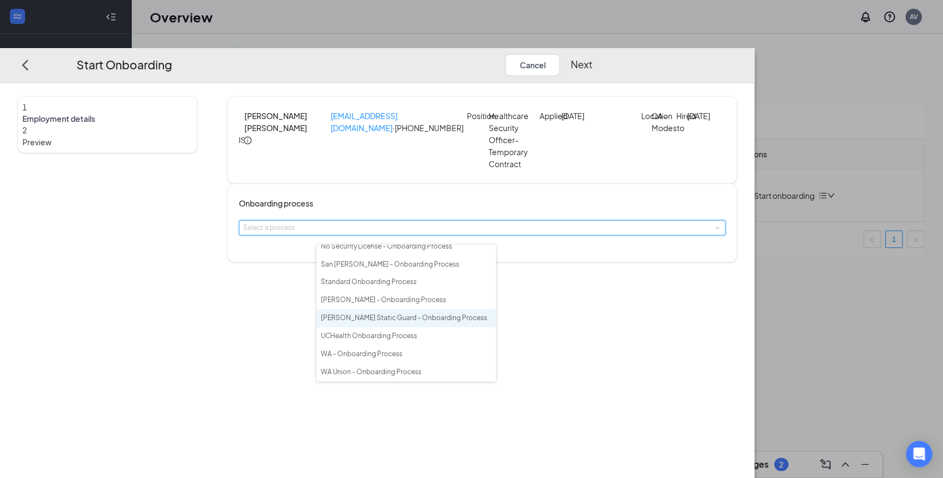
click at [408, 314] on span "[PERSON_NAME] Static Guard - Onboarding Process" at bounding box center [404, 318] width 166 height 8
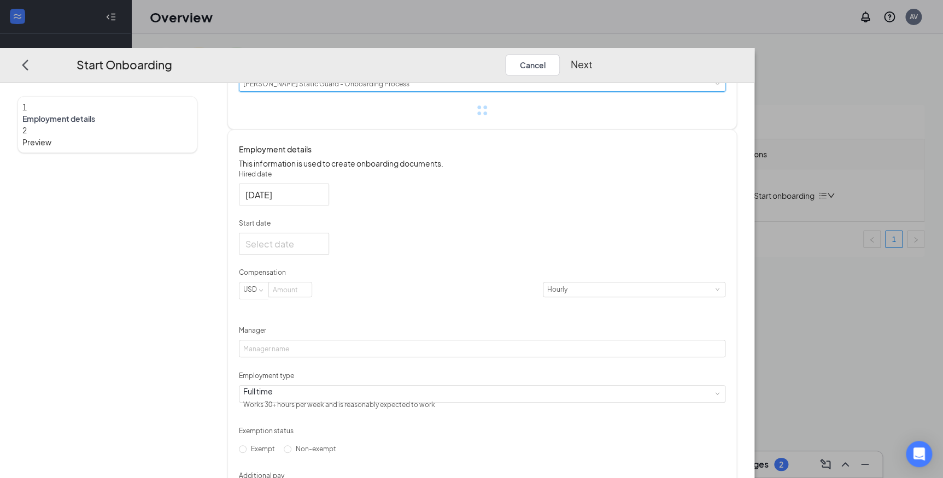
scroll to position [149, 0]
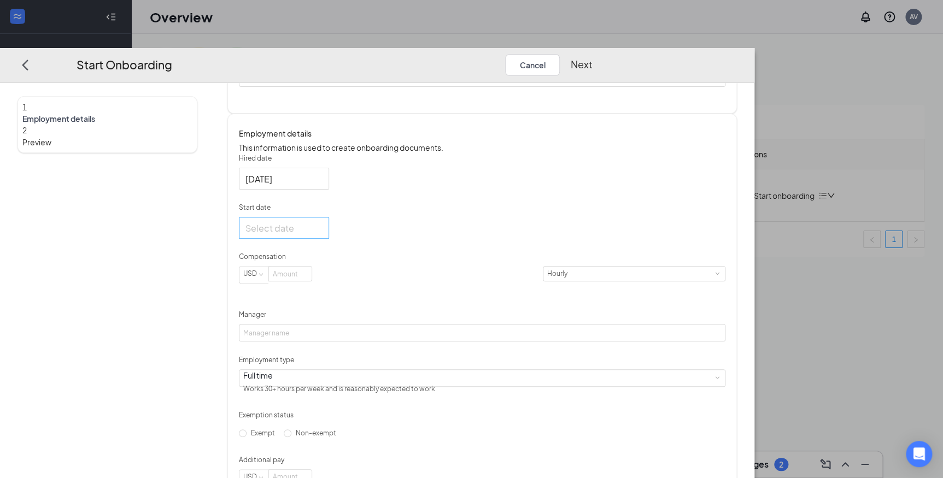
click at [323, 235] on div at bounding box center [284, 228] width 77 height 14
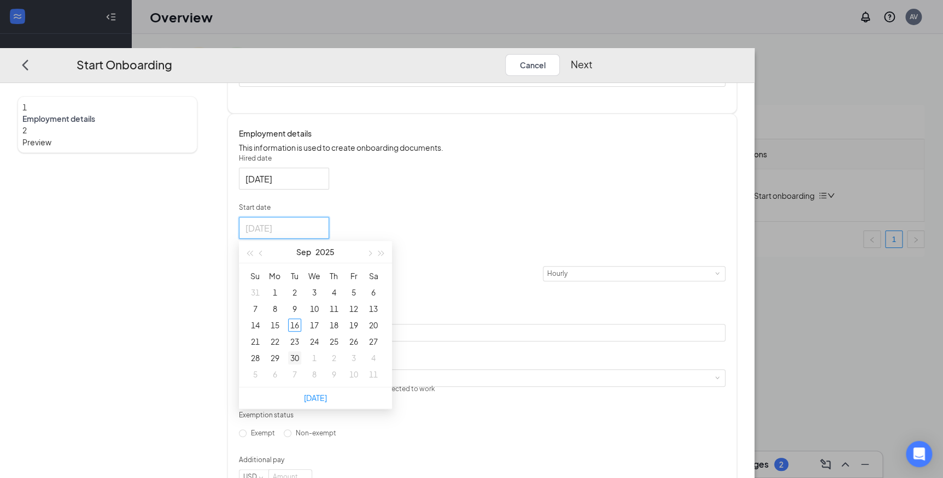
type input "[DATE]"
click at [301, 365] on div "30" at bounding box center [294, 358] width 13 height 13
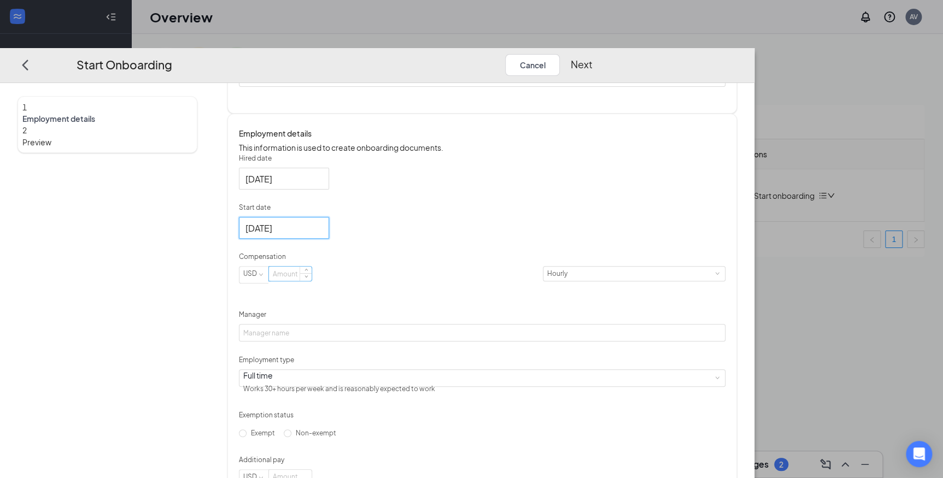
click at [312, 281] on input at bounding box center [290, 274] width 43 height 14
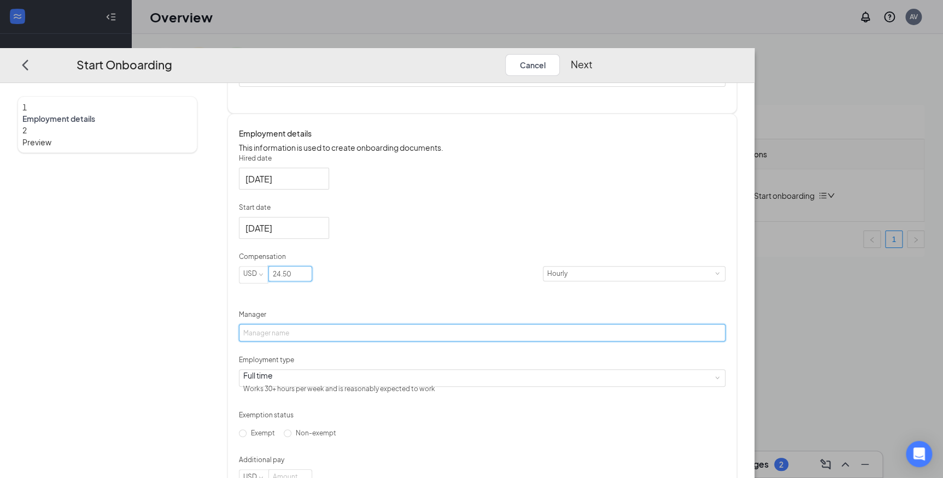
type input "24.5"
click at [370, 342] on input "Manager" at bounding box center [482, 332] width 487 height 17
type input "[PERSON_NAME]"
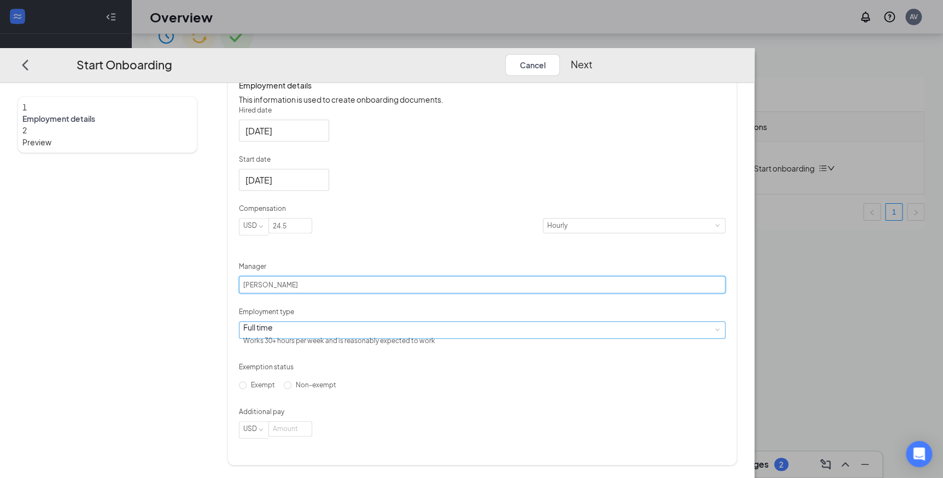
scroll to position [49, 0]
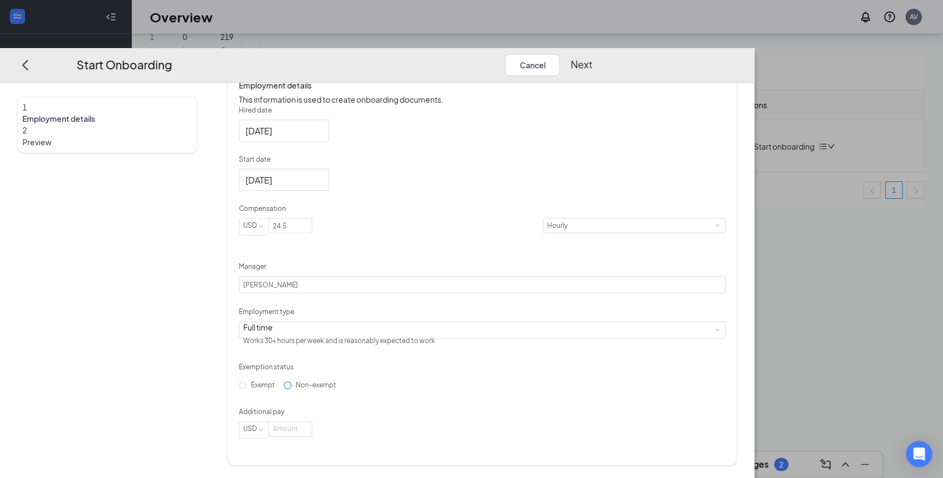
click at [291, 389] on input "Non-exempt" at bounding box center [288, 385] width 8 height 8
radio input "true"
click at [312, 436] on input at bounding box center [290, 429] width 43 height 14
type input "0"
click at [593, 54] on button "Next" at bounding box center [582, 65] width 22 height 22
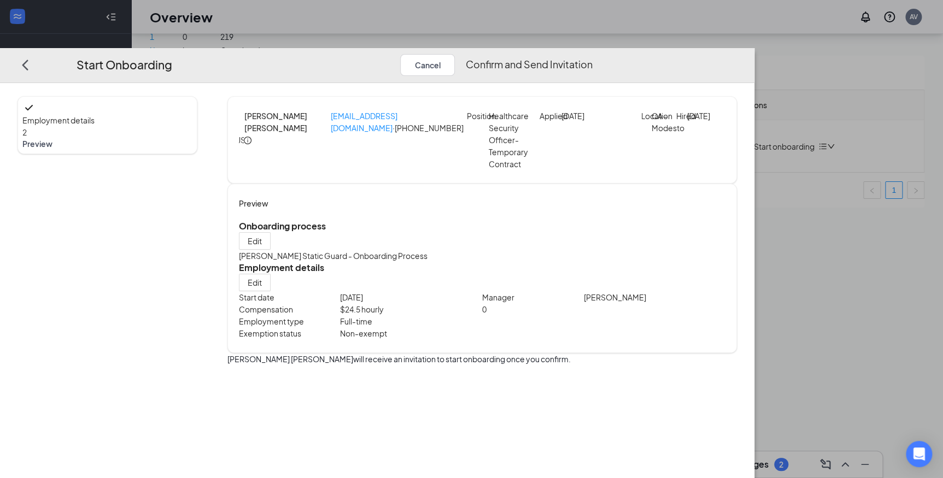
scroll to position [0, 0]
click at [593, 54] on button "Confirm and Send Invitation" at bounding box center [529, 65] width 127 height 22
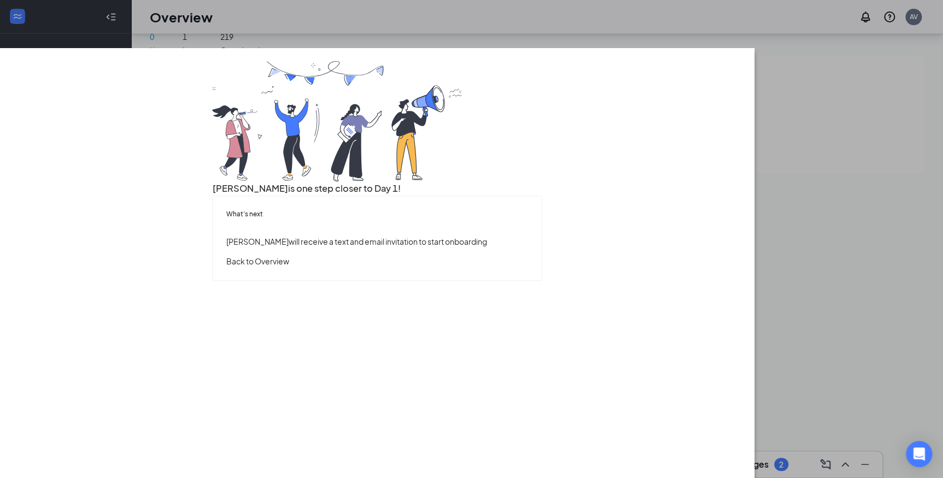
click at [289, 267] on button "Back to Overview" at bounding box center [257, 261] width 63 height 12
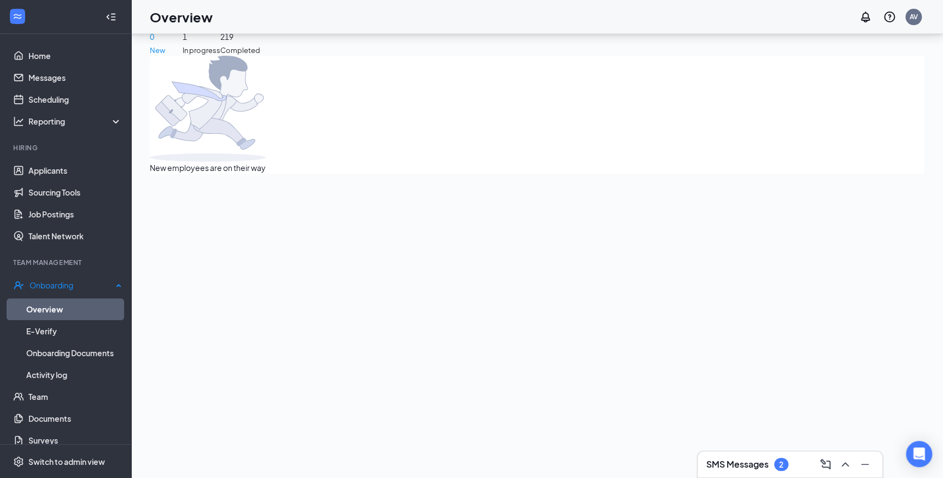
drag, startPoint x: 40, startPoint y: 308, endPoint x: 64, endPoint y: 307, distance: 23.5
click at [40, 308] on link "Overview" at bounding box center [74, 310] width 96 height 22
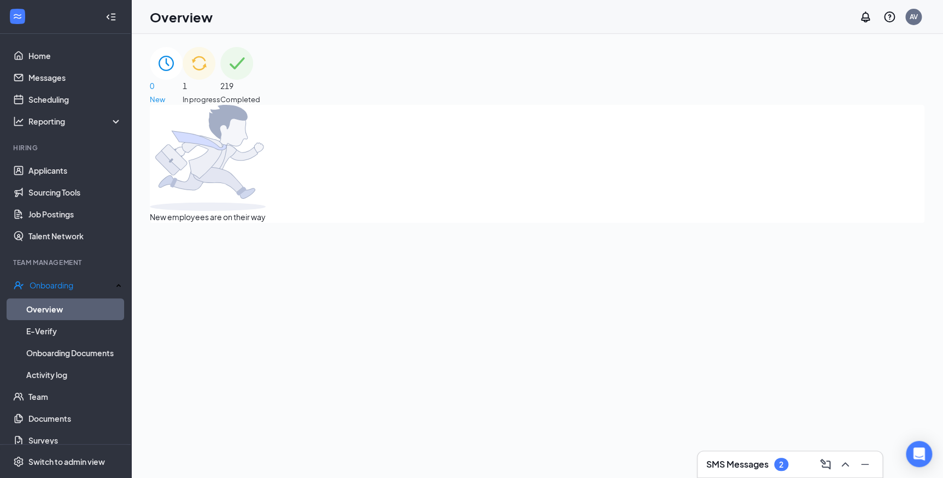
click at [220, 89] on div "1 In progress" at bounding box center [202, 76] width 38 height 58
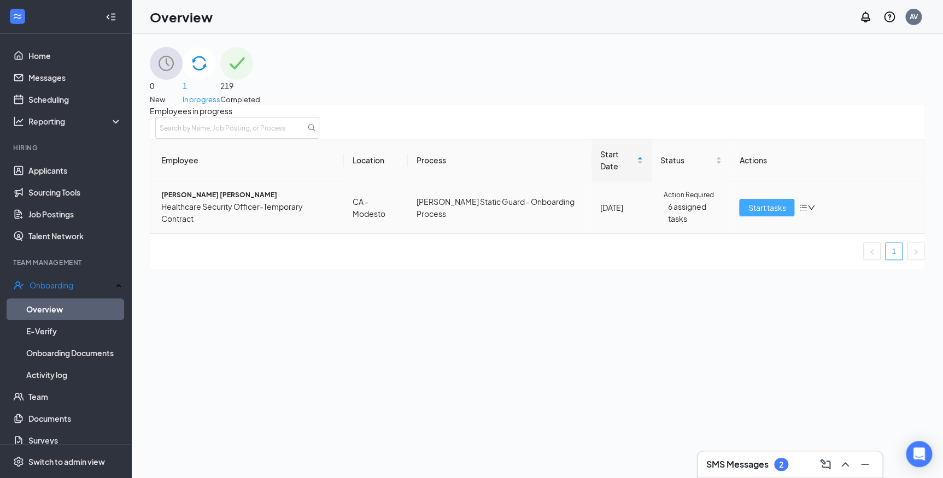
click at [750, 214] on span "Start tasks" at bounding box center [767, 208] width 38 height 12
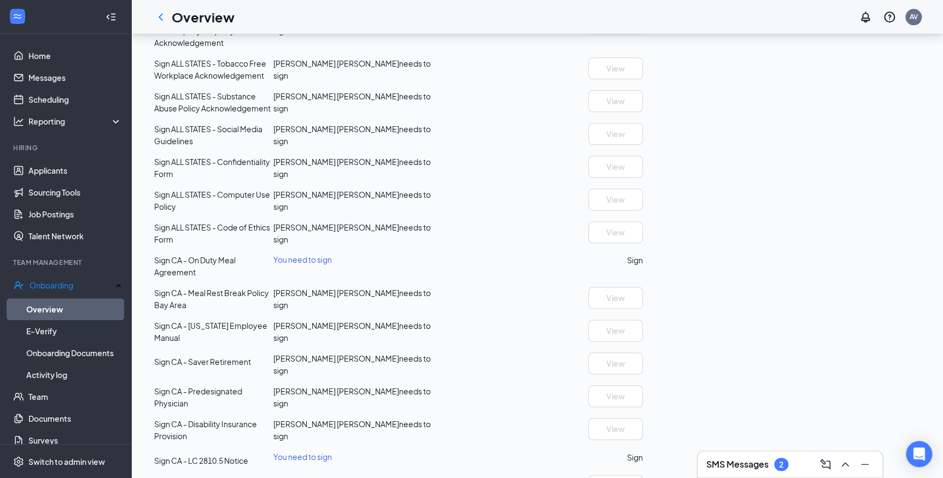
scroll to position [795, 0]
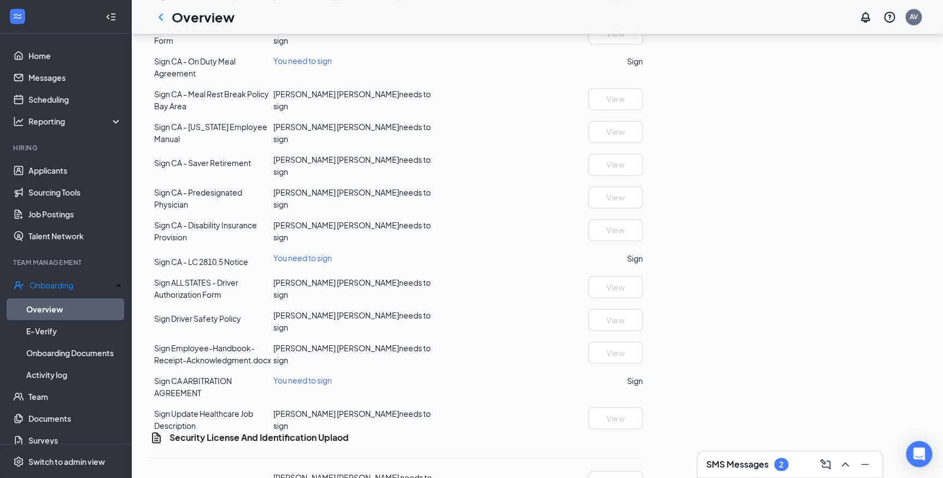
click at [643, 67] on button "Sign" at bounding box center [635, 61] width 16 height 12
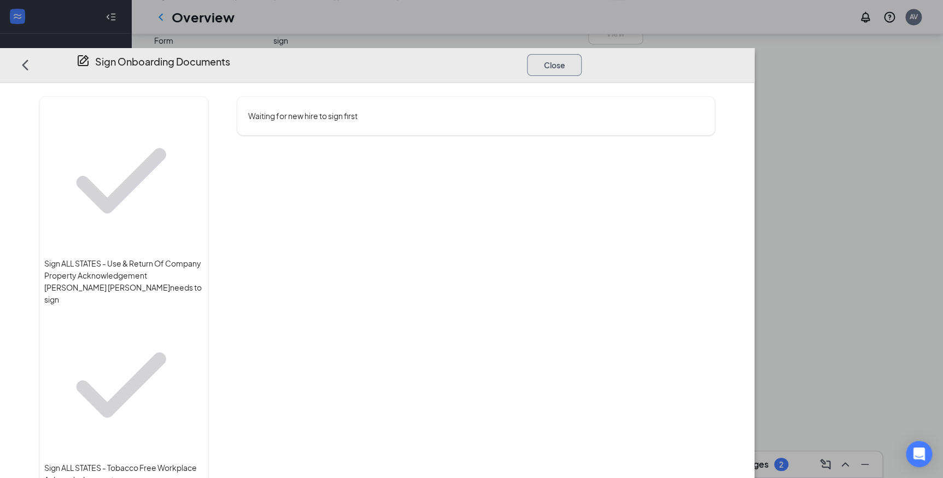
click at [582, 54] on button "Close" at bounding box center [554, 65] width 55 height 22
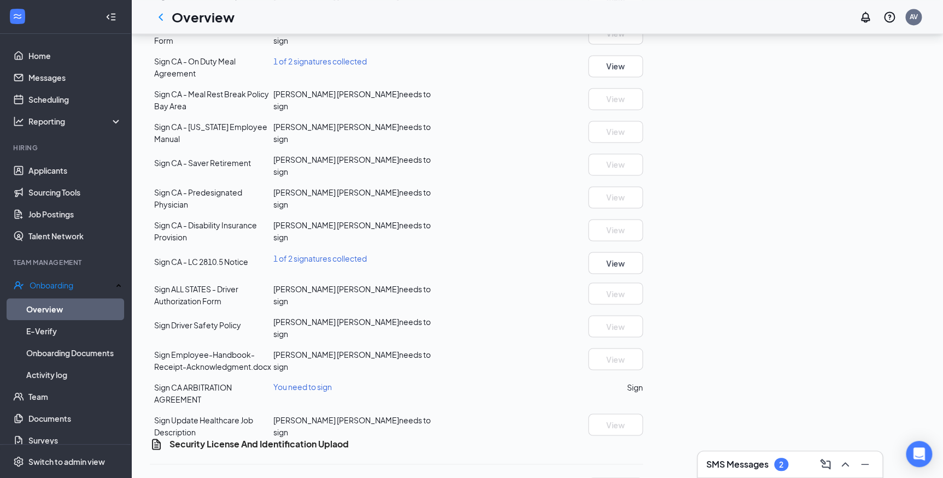
click at [743, 464] on h3 "SMS Messages" at bounding box center [737, 465] width 62 height 12
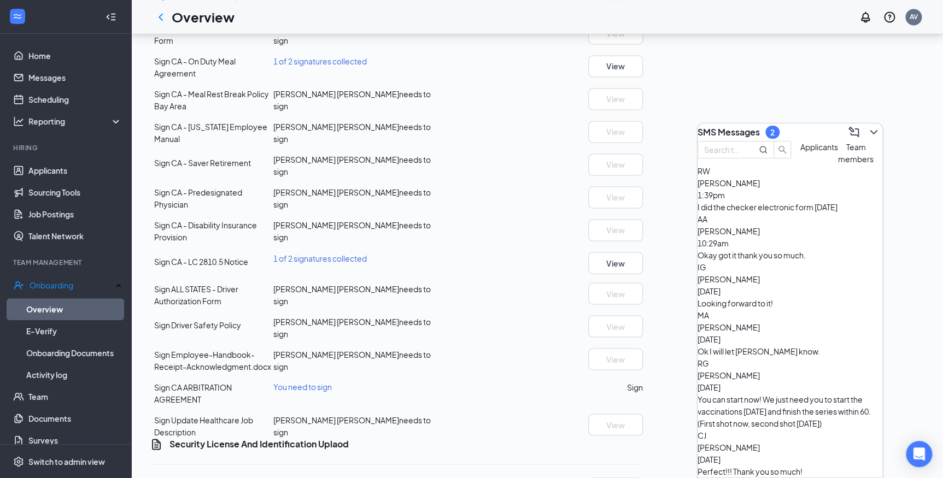
click at [798, 213] on div "I did the checker electronic form [DATE]" at bounding box center [790, 207] width 185 height 12
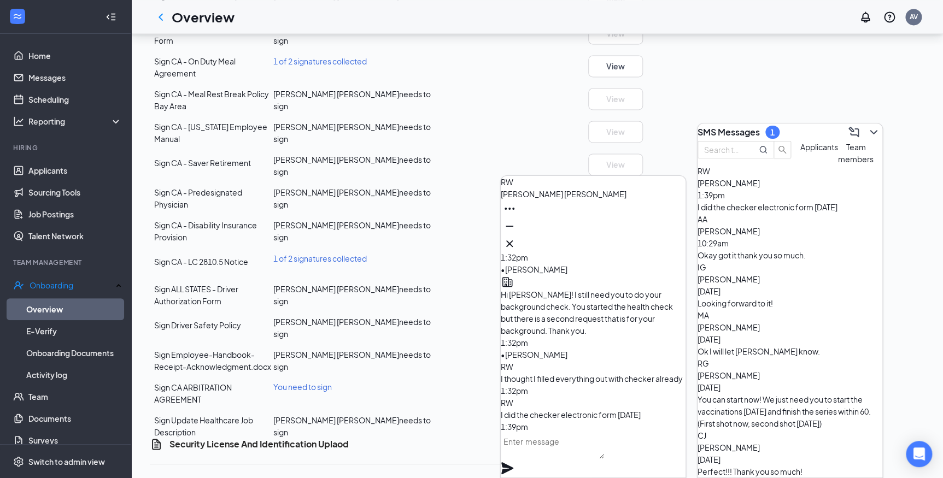
scroll to position [0, 0]
click at [590, 459] on textarea at bounding box center [552, 446] width 103 height 26
type textarea "Yes, that was the healthcare request. There is a second request for a backgroun…"
click at [514, 462] on icon "Plane" at bounding box center [507, 468] width 13 height 13
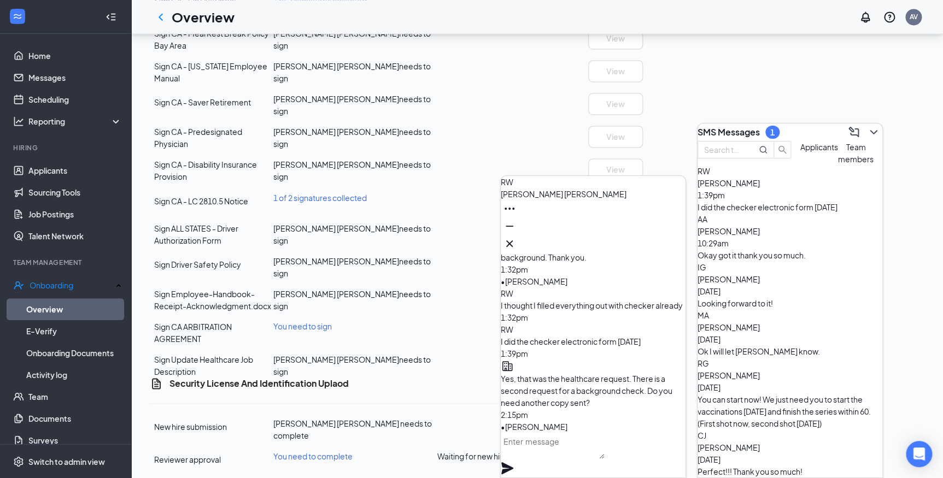
scroll to position [995, 0]
click at [516, 238] on icon "Cross" at bounding box center [509, 243] width 13 height 13
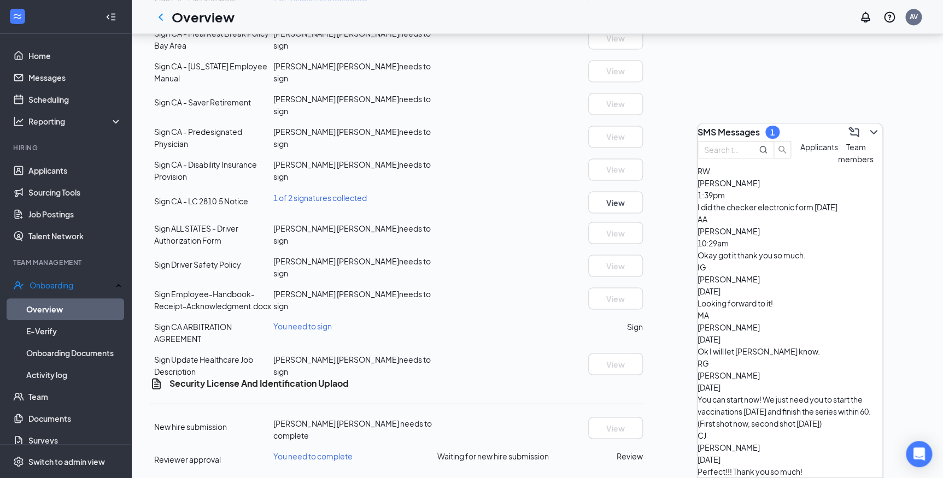
click at [867, 130] on icon "ChevronDown" at bounding box center [873, 132] width 13 height 13
